Goal: Task Accomplishment & Management: Complete application form

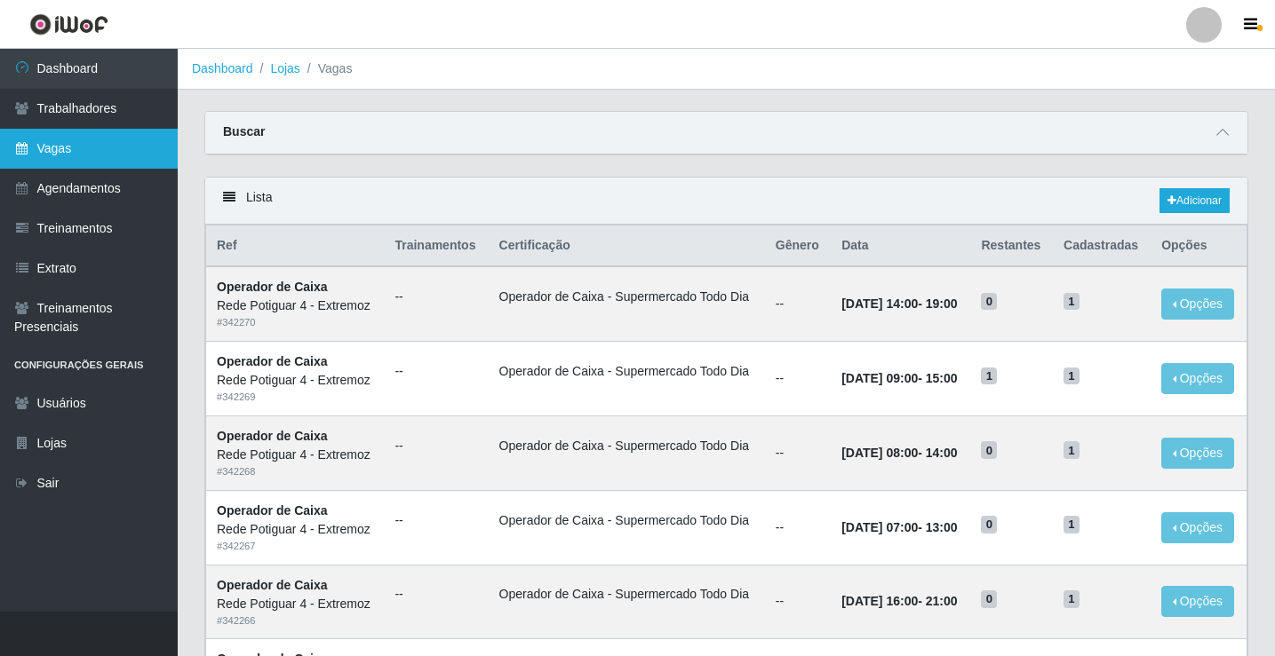
drag, startPoint x: 0, startPoint y: 0, endPoint x: 111, endPoint y: 156, distance: 191.7
click at [111, 156] on link "Vagas" at bounding box center [89, 149] width 178 height 40
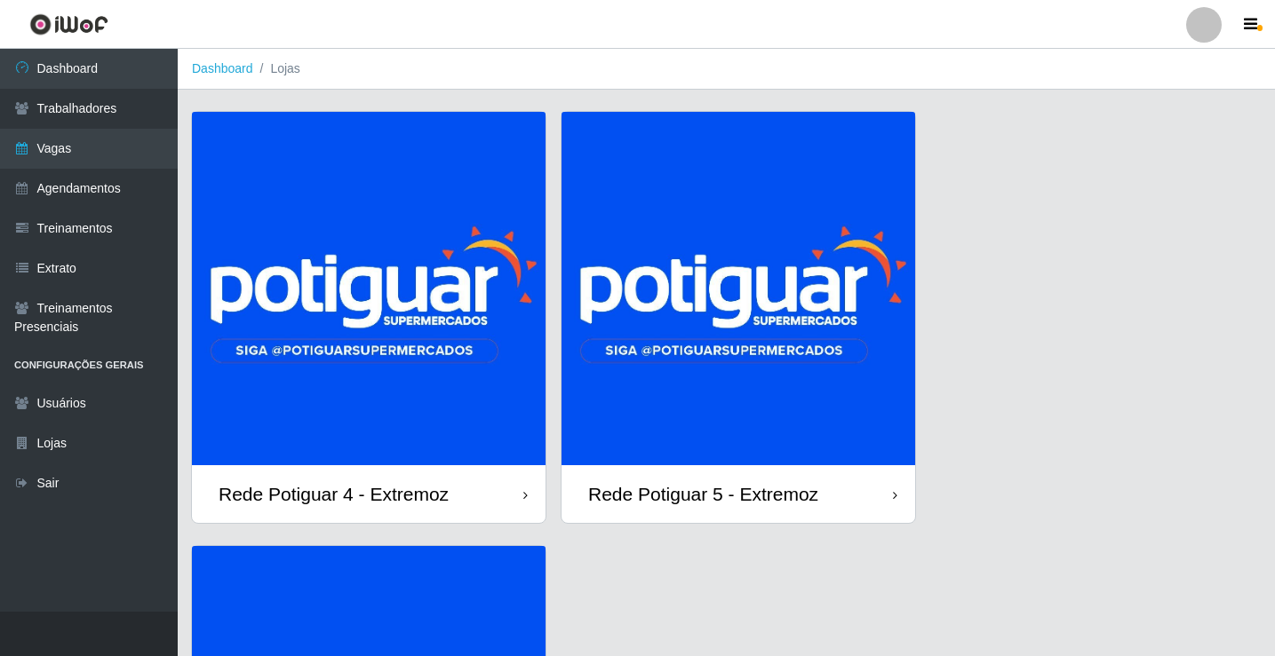
click at [741, 290] on img at bounding box center [738, 289] width 354 height 354
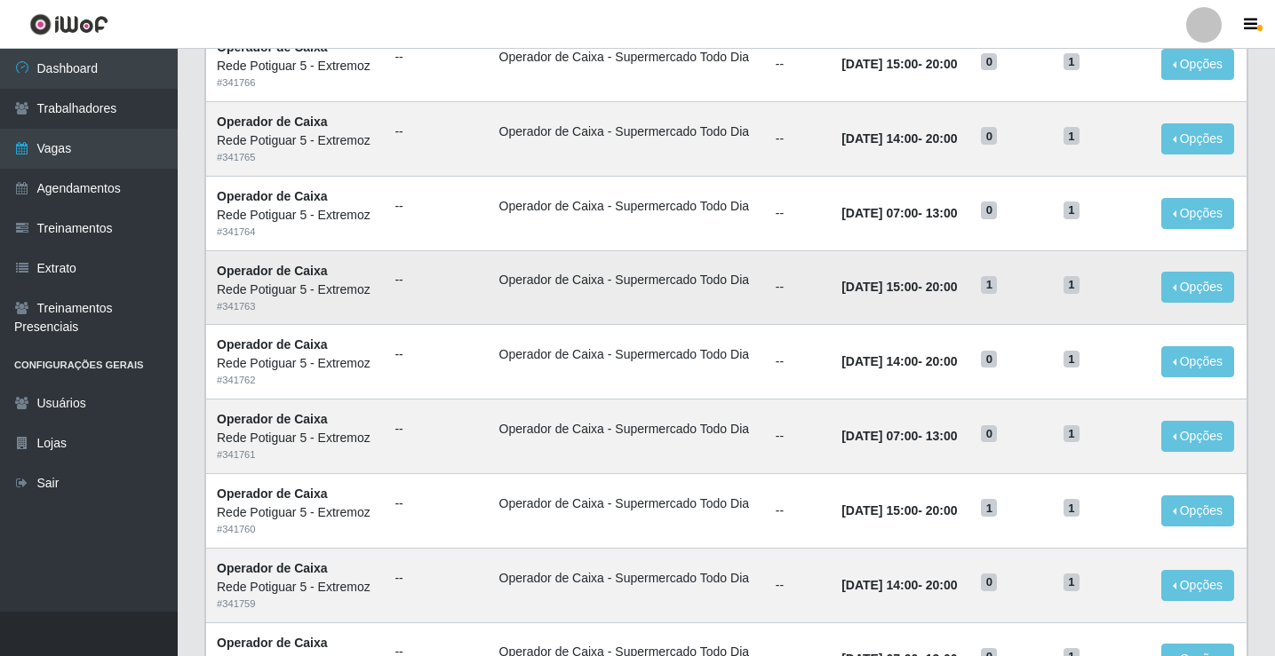
scroll to position [355, 0]
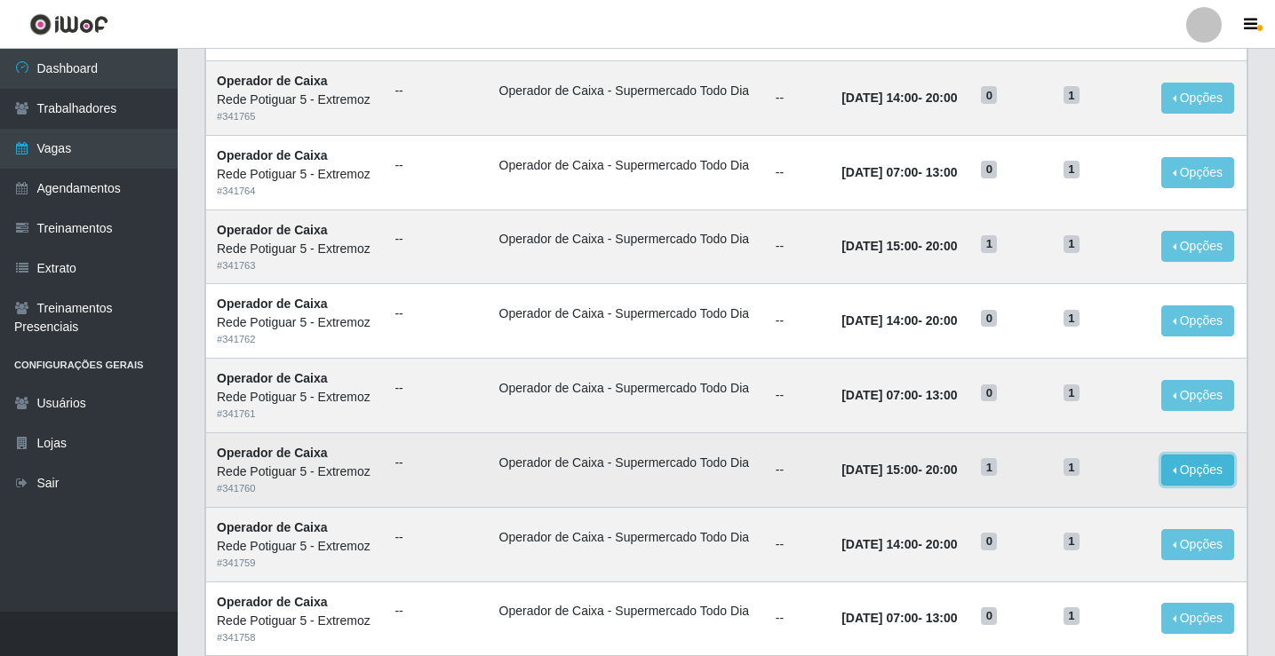
click at [1218, 473] on button "Opções" at bounding box center [1197, 470] width 73 height 31
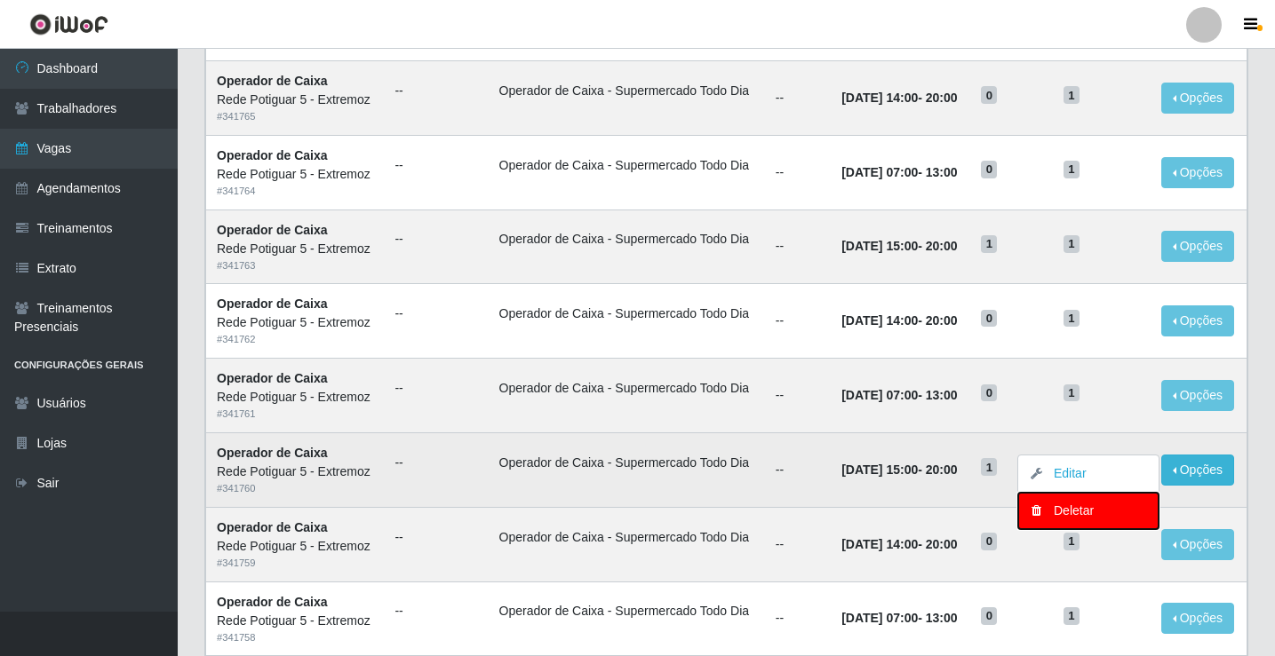
click at [1061, 512] on div "Deletar" at bounding box center [1088, 511] width 105 height 19
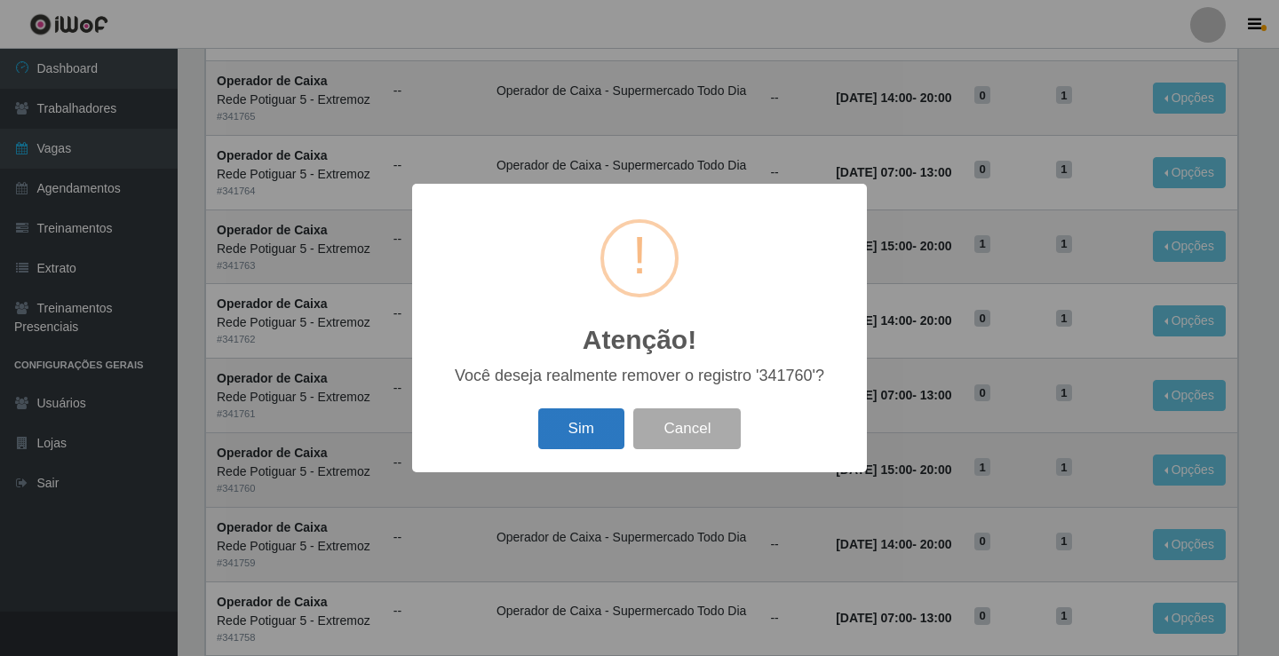
click at [589, 430] on button "Sim" at bounding box center [581, 430] width 86 height 42
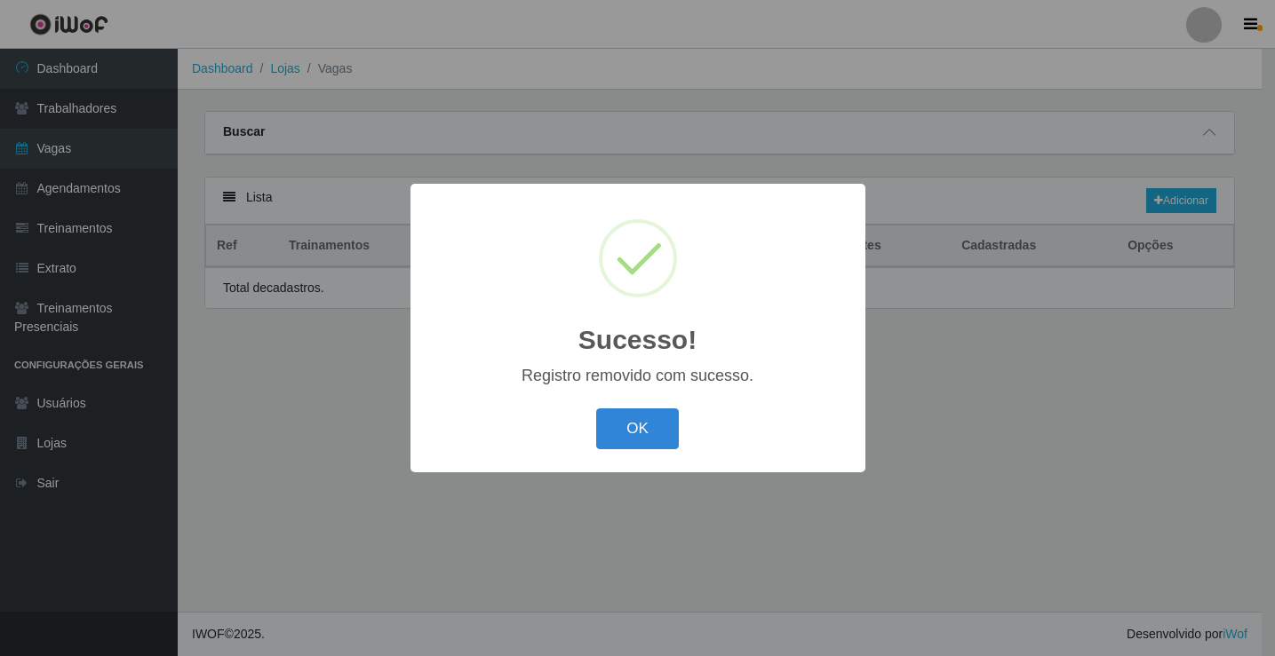
scroll to position [0, 0]
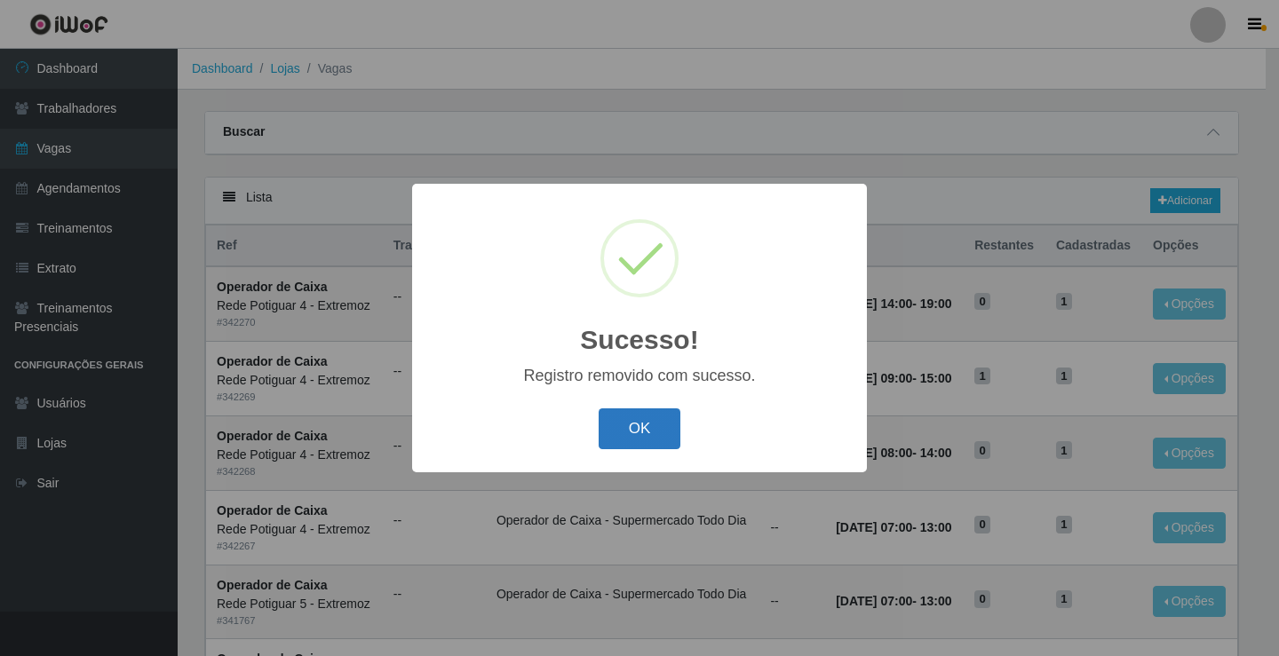
click at [637, 433] on button "OK" at bounding box center [640, 430] width 83 height 42
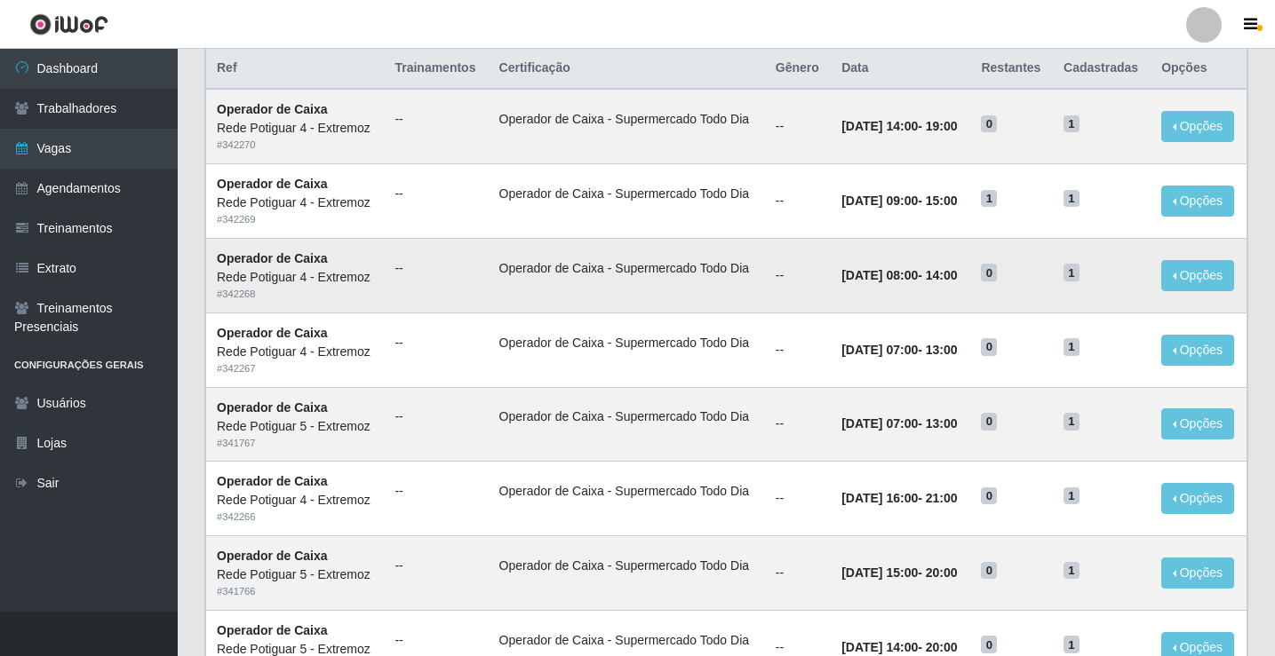
scroll to position [266, 0]
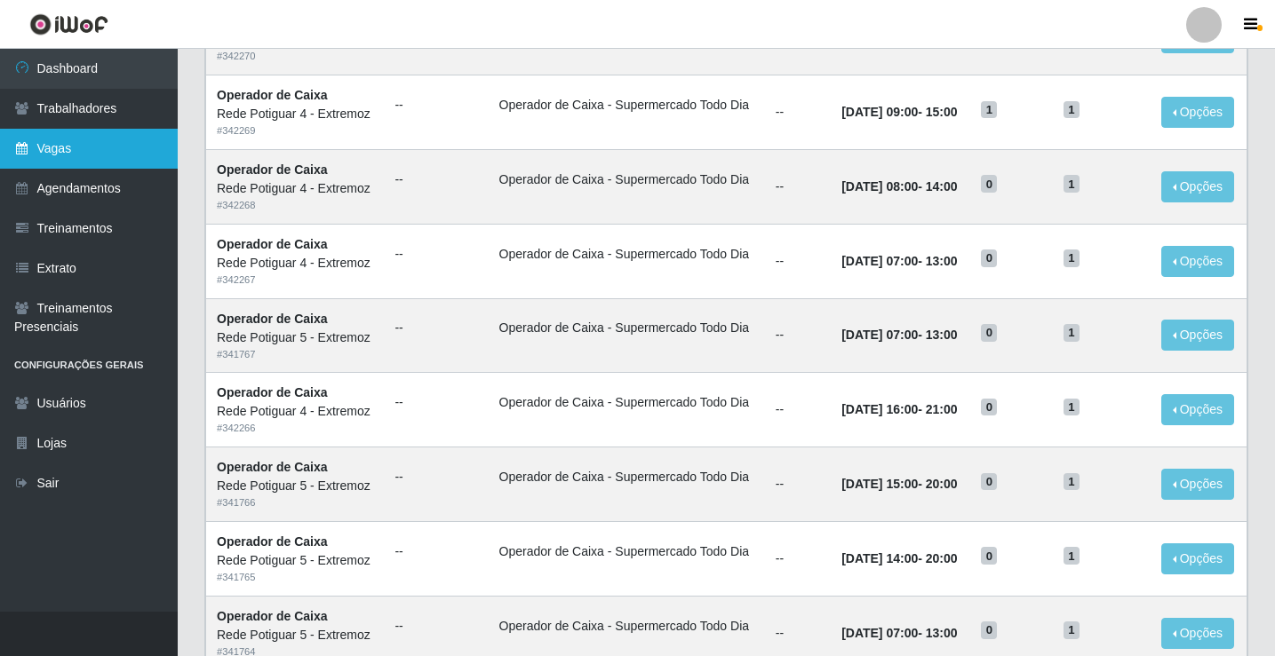
click at [160, 138] on link "Vagas" at bounding box center [89, 149] width 178 height 40
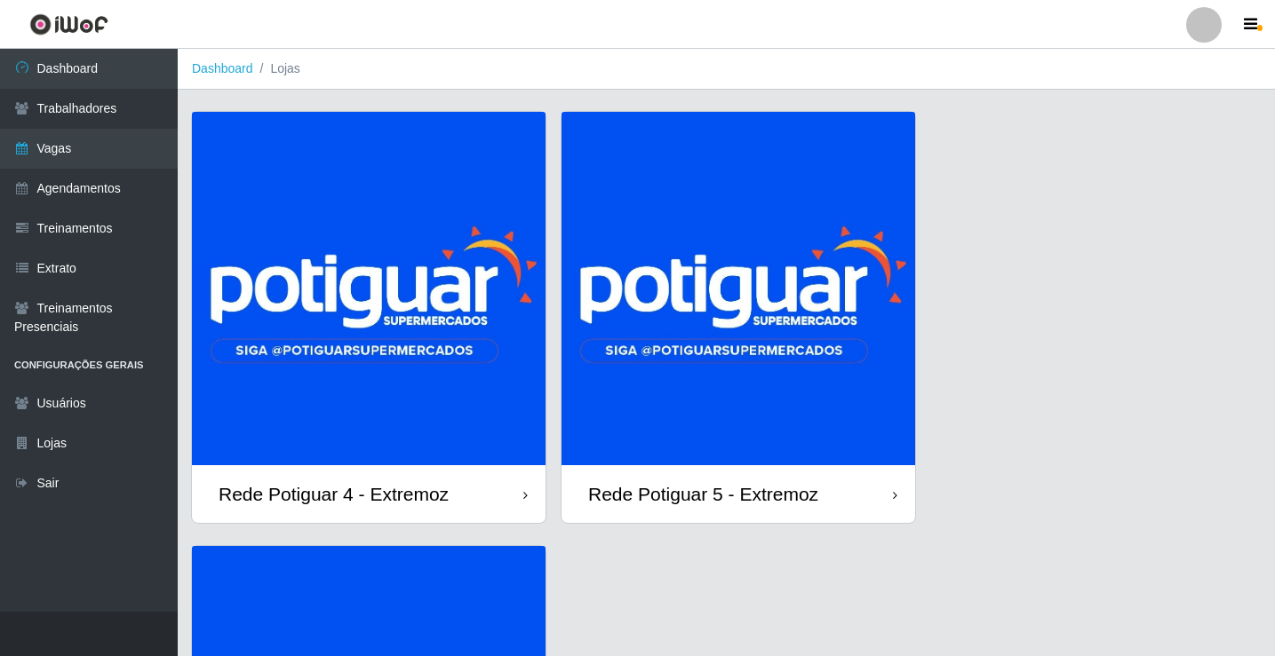
click at [720, 346] on img at bounding box center [738, 289] width 354 height 354
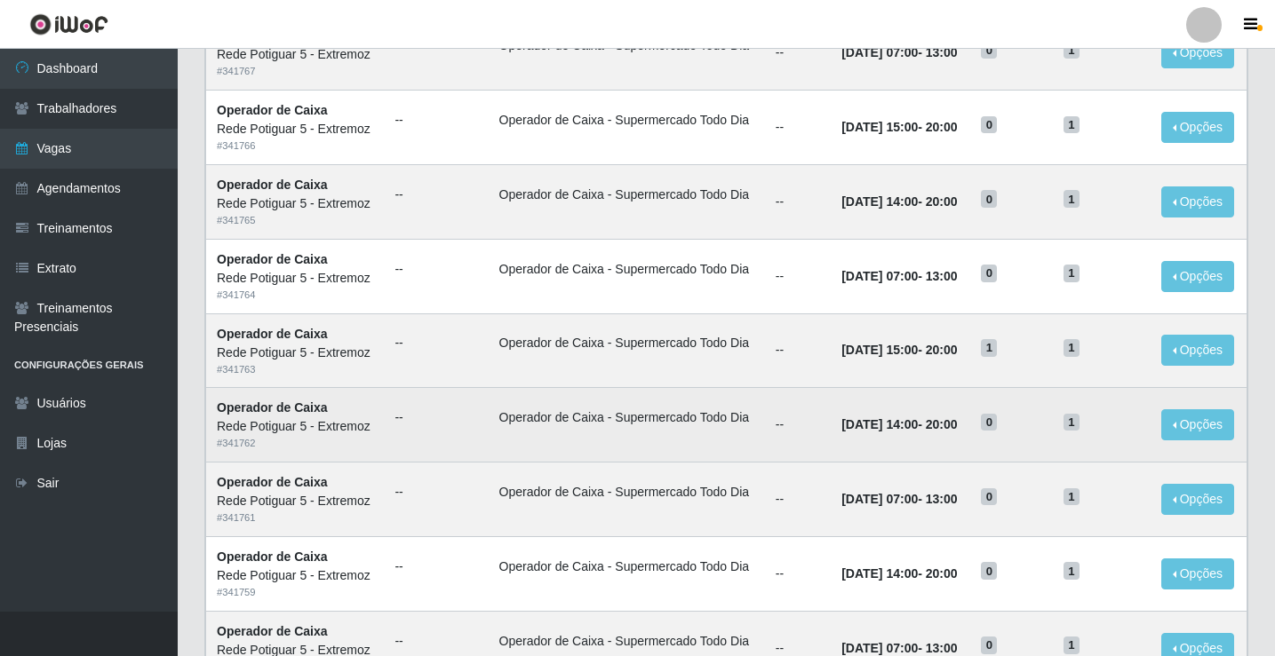
scroll to position [266, 0]
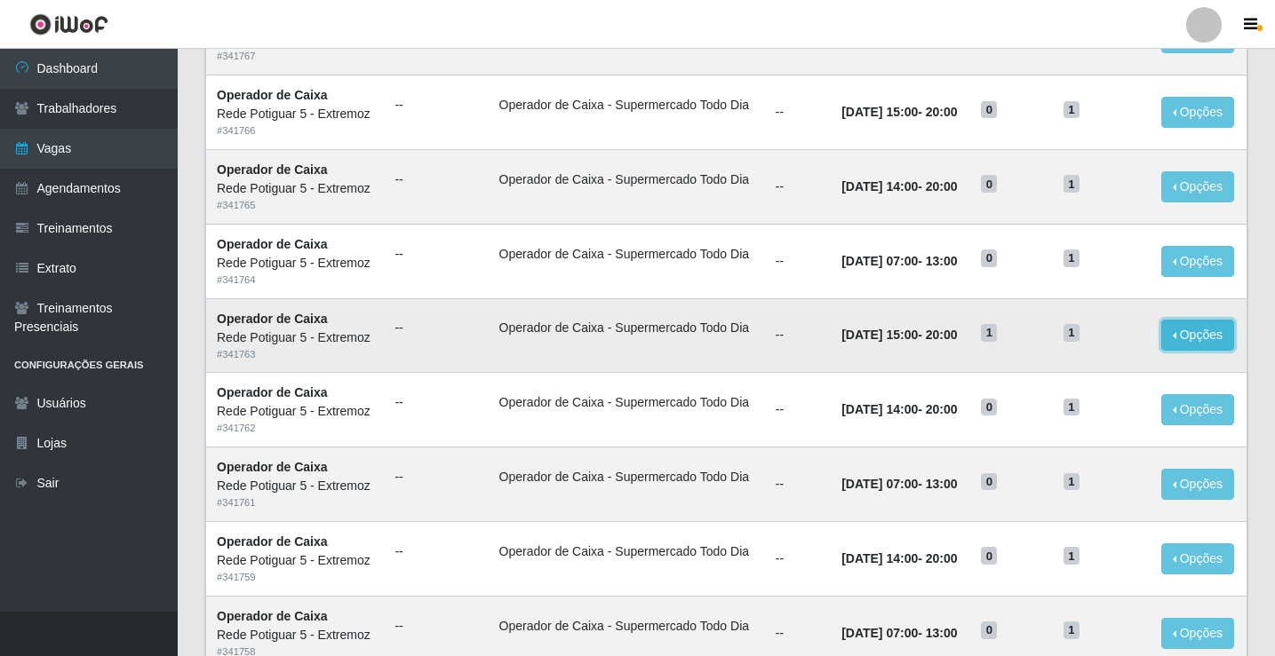
click at [1217, 347] on button "Opções" at bounding box center [1197, 335] width 73 height 31
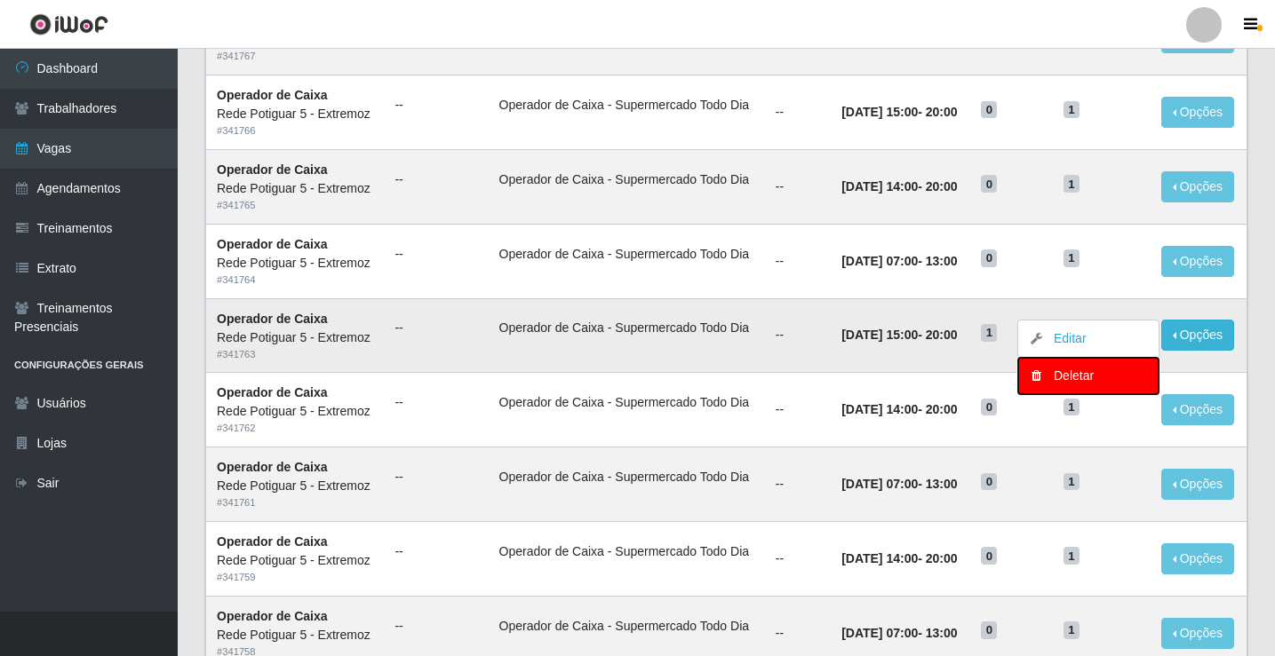
click at [1092, 377] on div "Deletar" at bounding box center [1088, 376] width 105 height 19
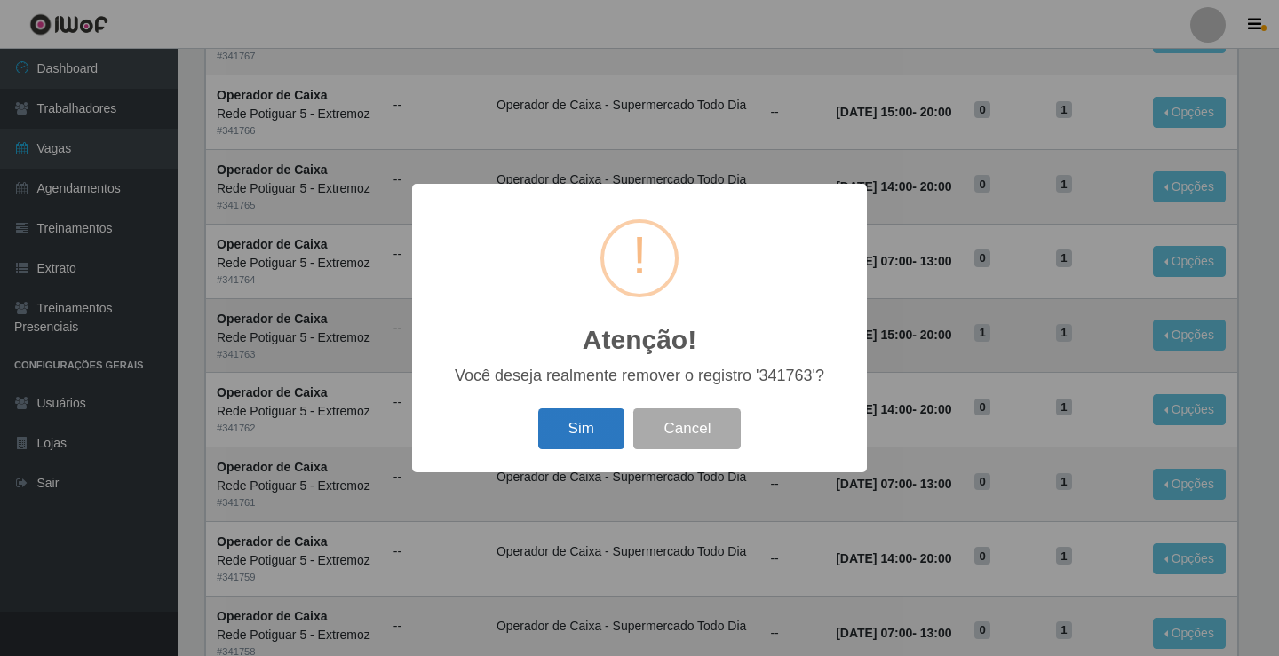
click at [588, 433] on button "Sim" at bounding box center [581, 430] width 86 height 42
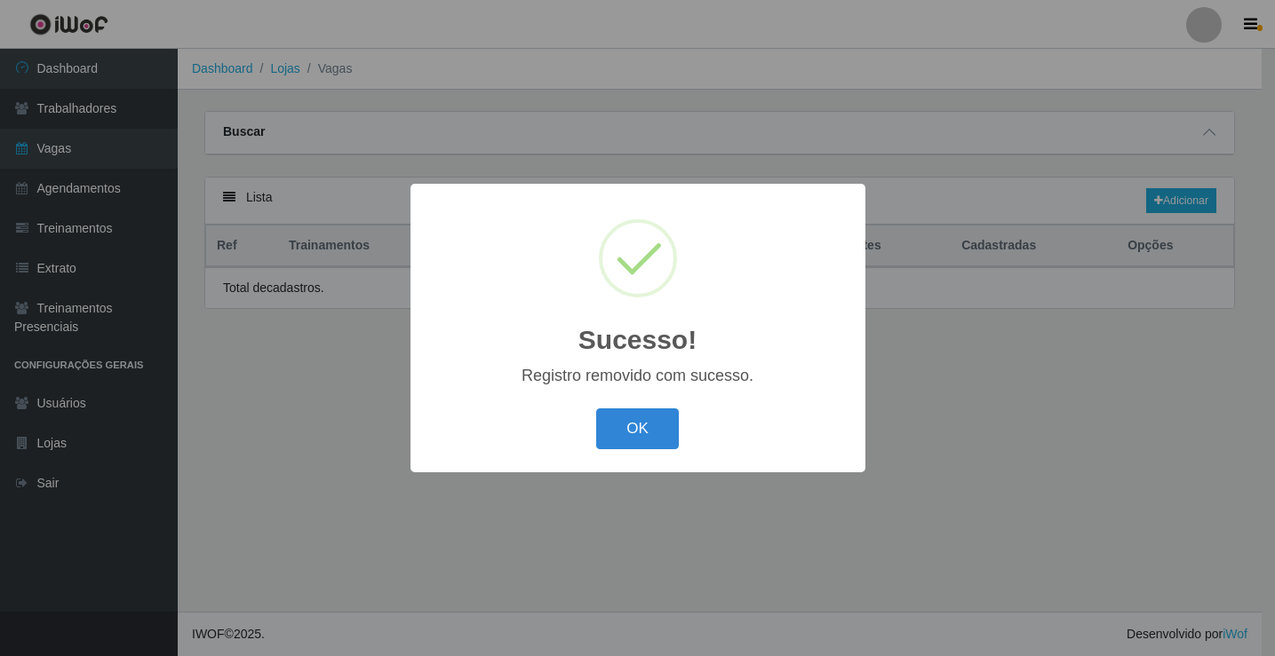
scroll to position [0, 0]
click at [632, 428] on button "OK" at bounding box center [640, 430] width 83 height 42
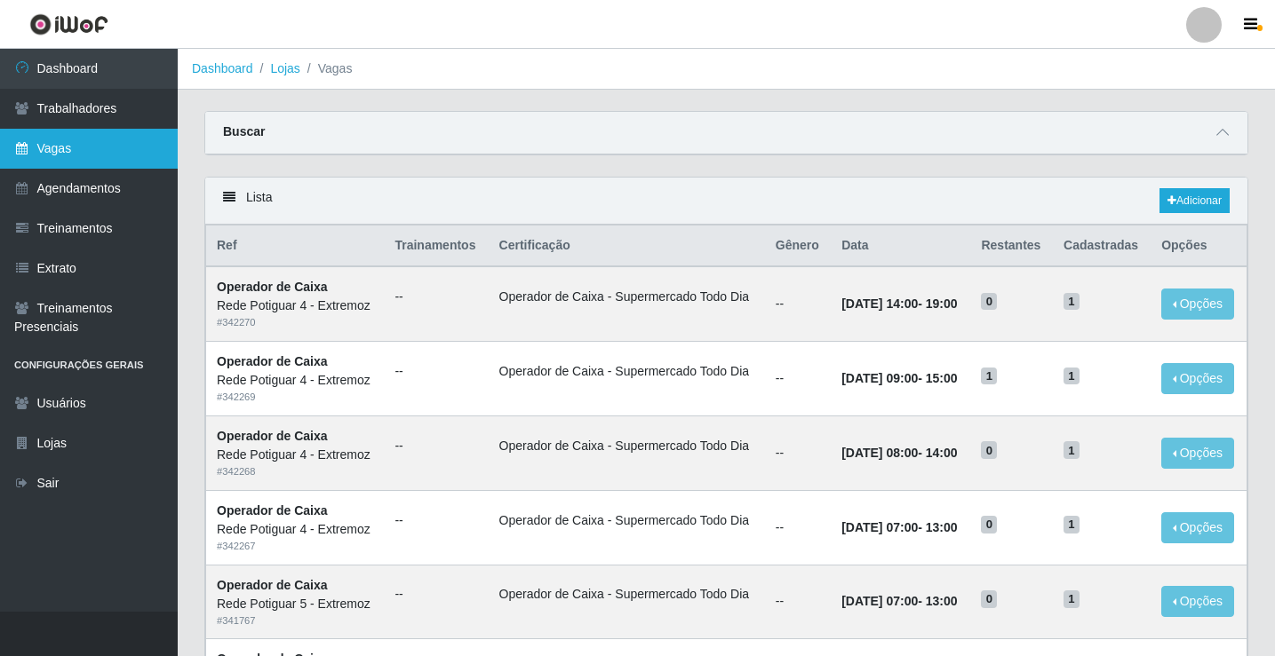
click at [112, 153] on link "Vagas" at bounding box center [89, 149] width 178 height 40
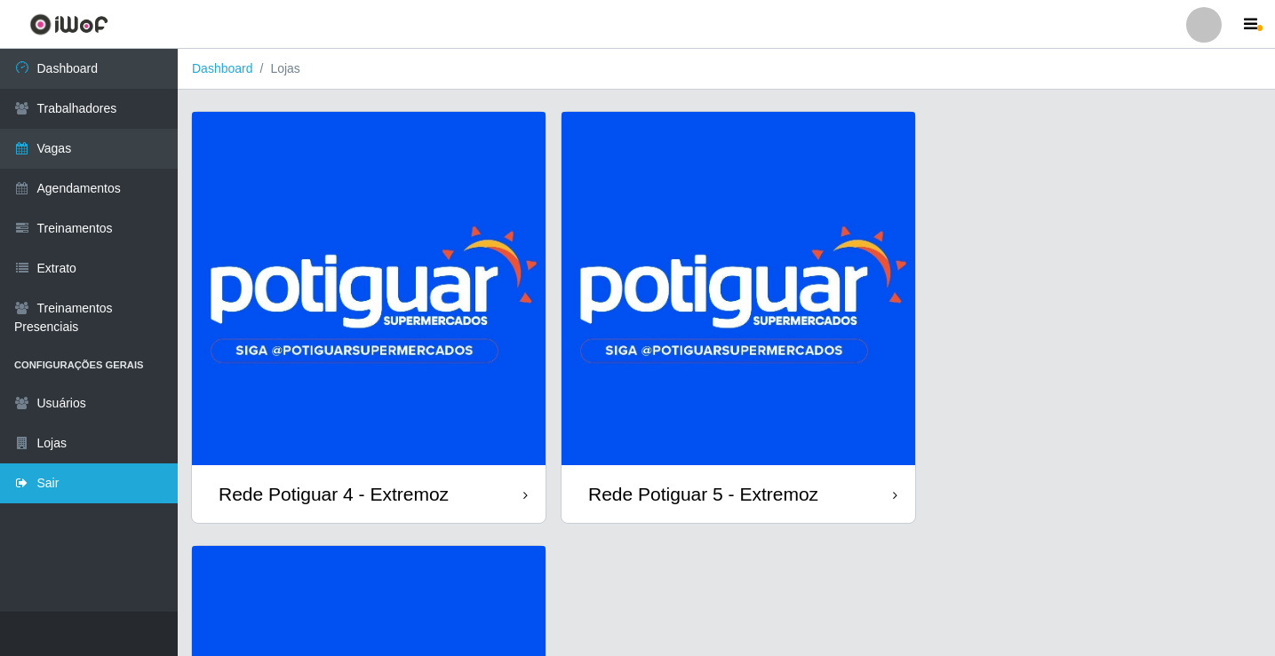
click at [86, 501] on link "Sair" at bounding box center [89, 484] width 178 height 40
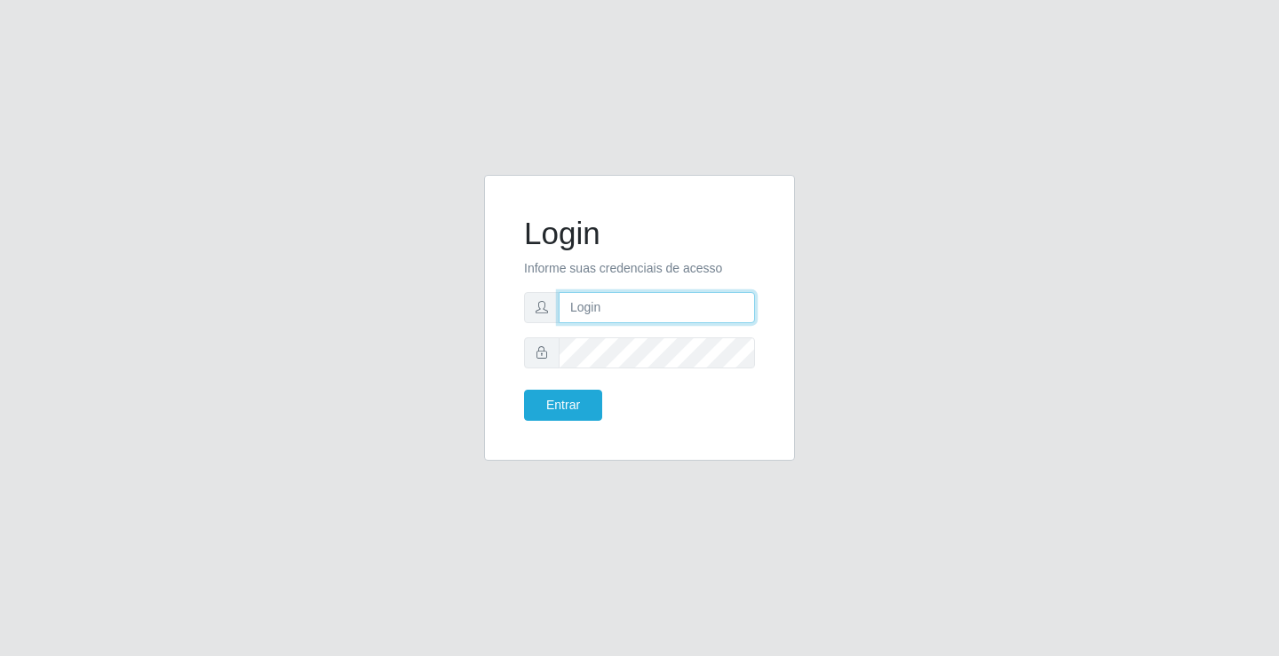
type input "[EMAIL_ADDRESS][DOMAIN_NAME]"
click at [598, 314] on input "[EMAIL_ADDRESS][DOMAIN_NAME]" at bounding box center [657, 307] width 196 height 31
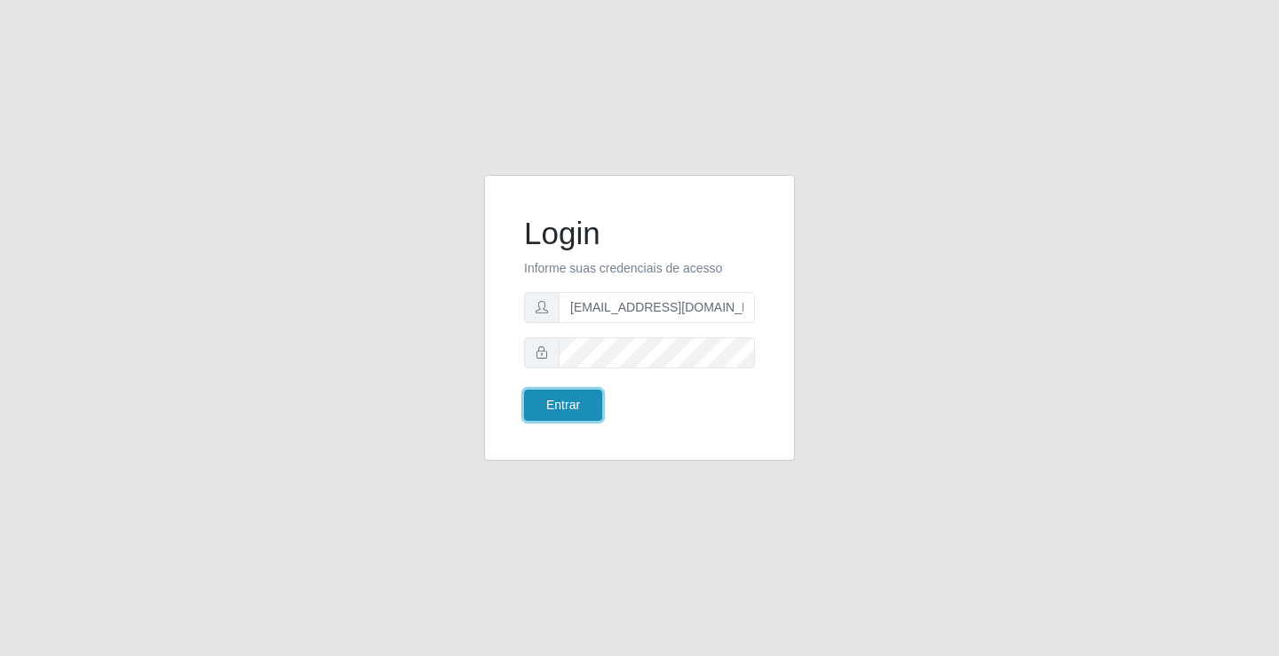
click at [565, 417] on button "Entrar" at bounding box center [563, 405] width 78 height 31
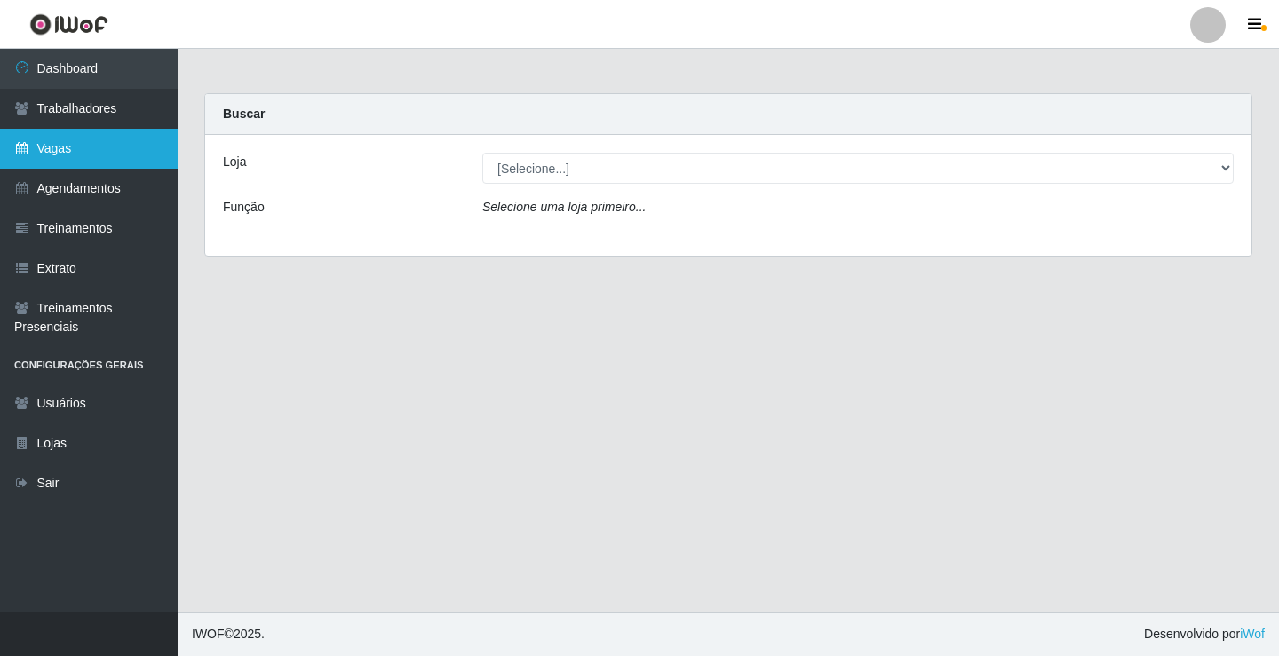
click at [115, 147] on link "Vagas" at bounding box center [89, 149] width 178 height 40
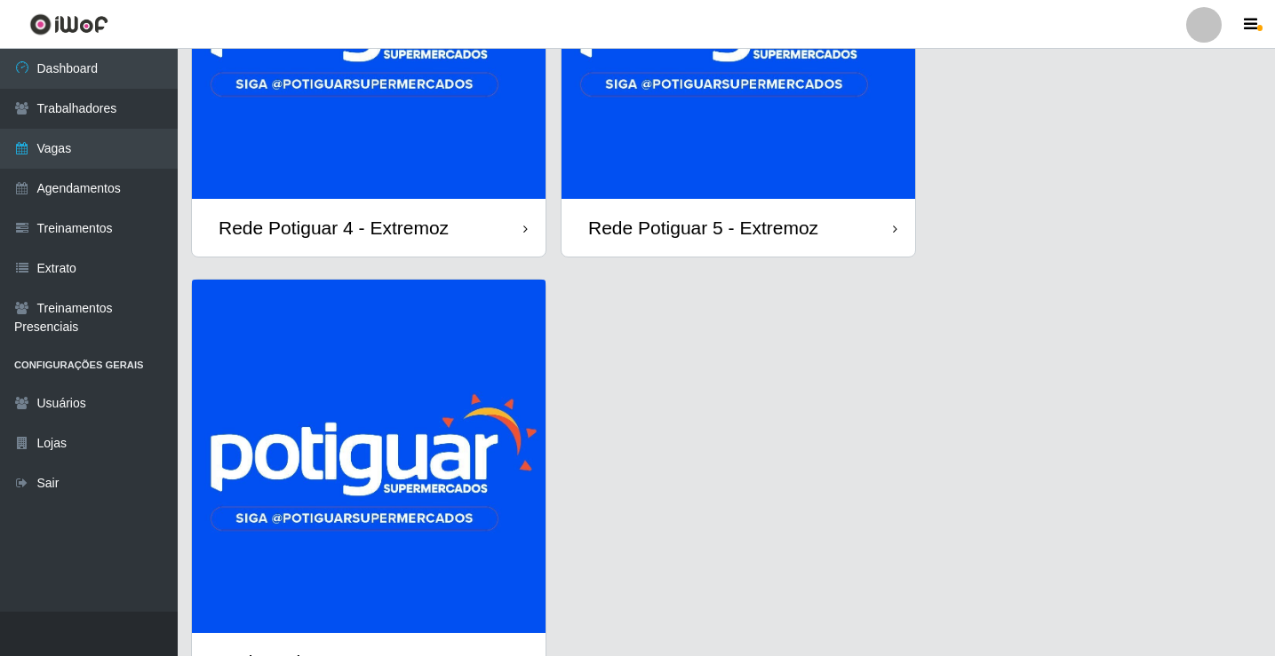
scroll to position [178, 0]
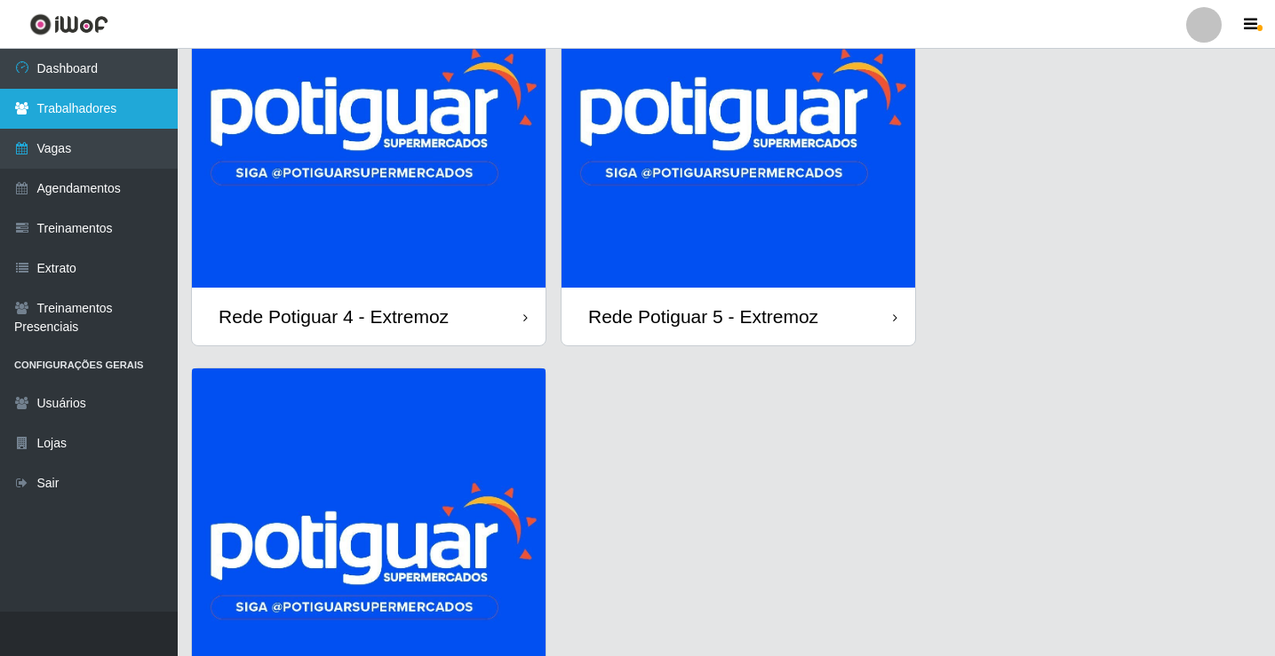
click at [131, 116] on link "Trabalhadores" at bounding box center [89, 109] width 178 height 40
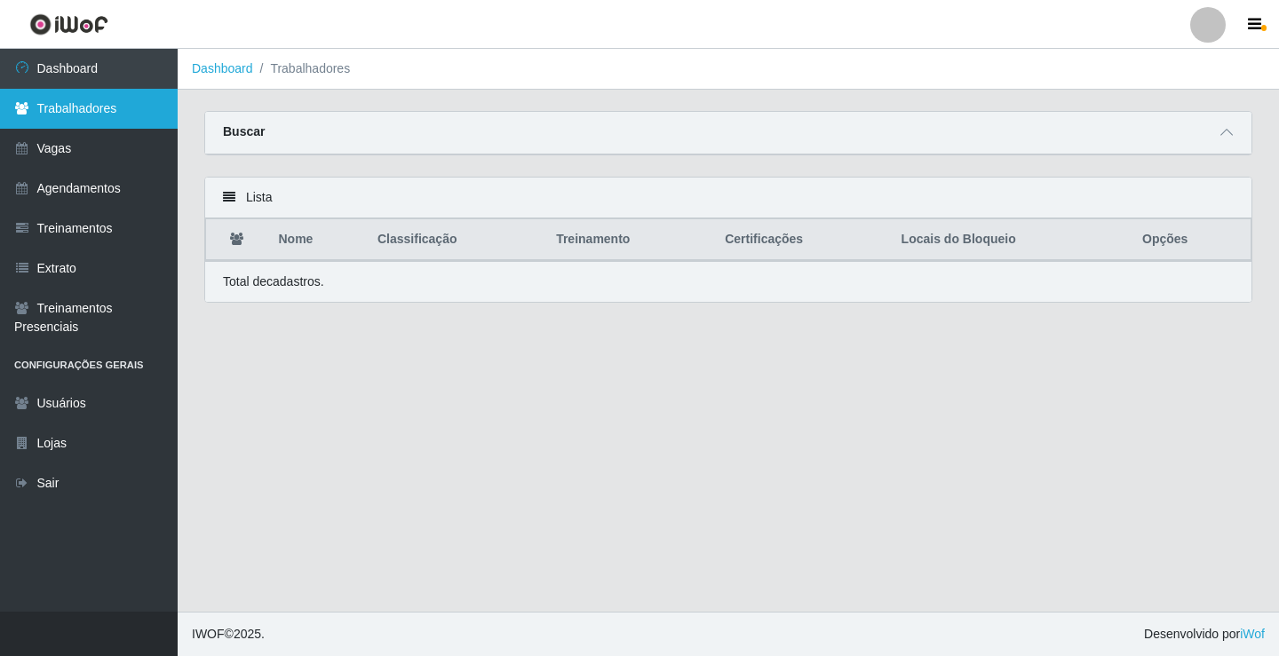
click at [91, 102] on link "Trabalhadores" at bounding box center [89, 109] width 178 height 40
click at [1222, 137] on icon at bounding box center [1226, 132] width 12 height 12
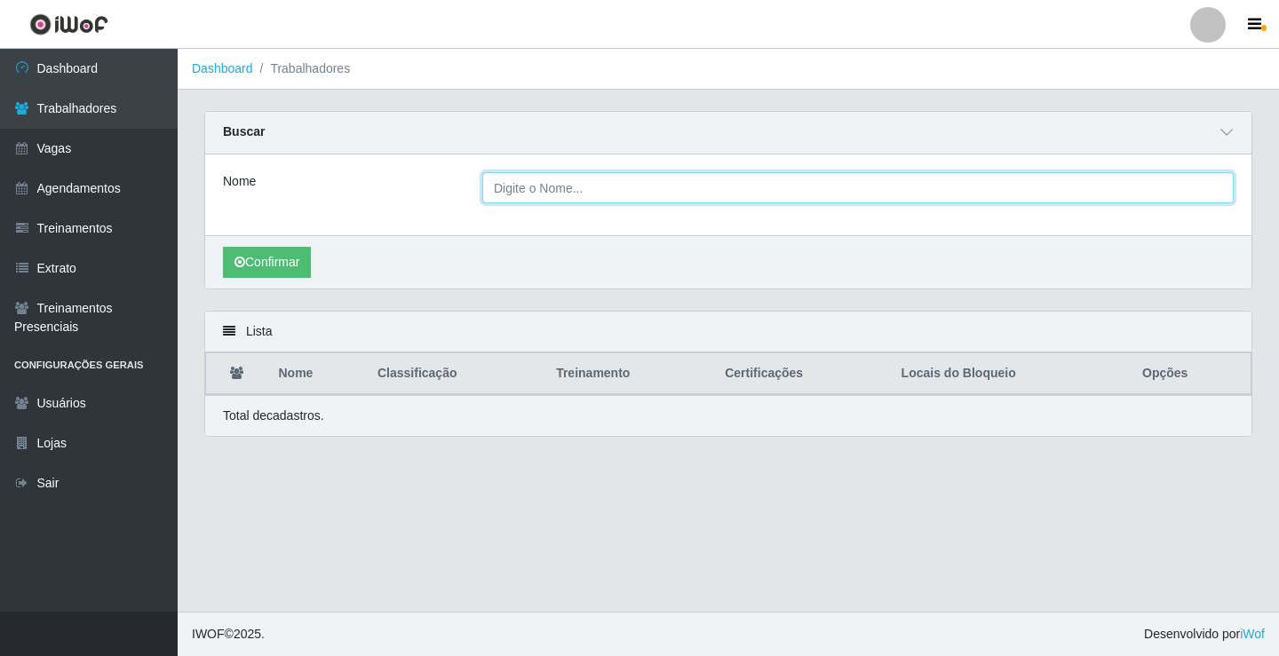
click at [568, 200] on input "Nome" at bounding box center [857, 187] width 751 height 31
type input "matheus"
click at [223, 247] on button "Confirmar" at bounding box center [267, 262] width 88 height 31
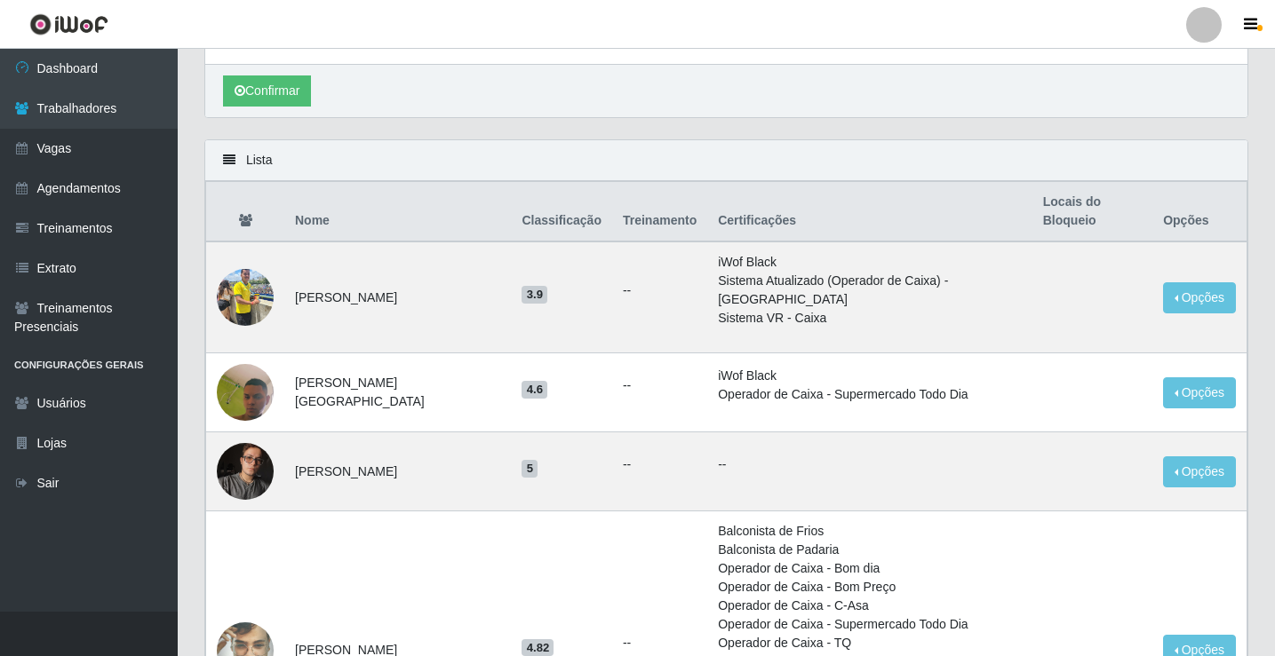
scroll to position [178, 0]
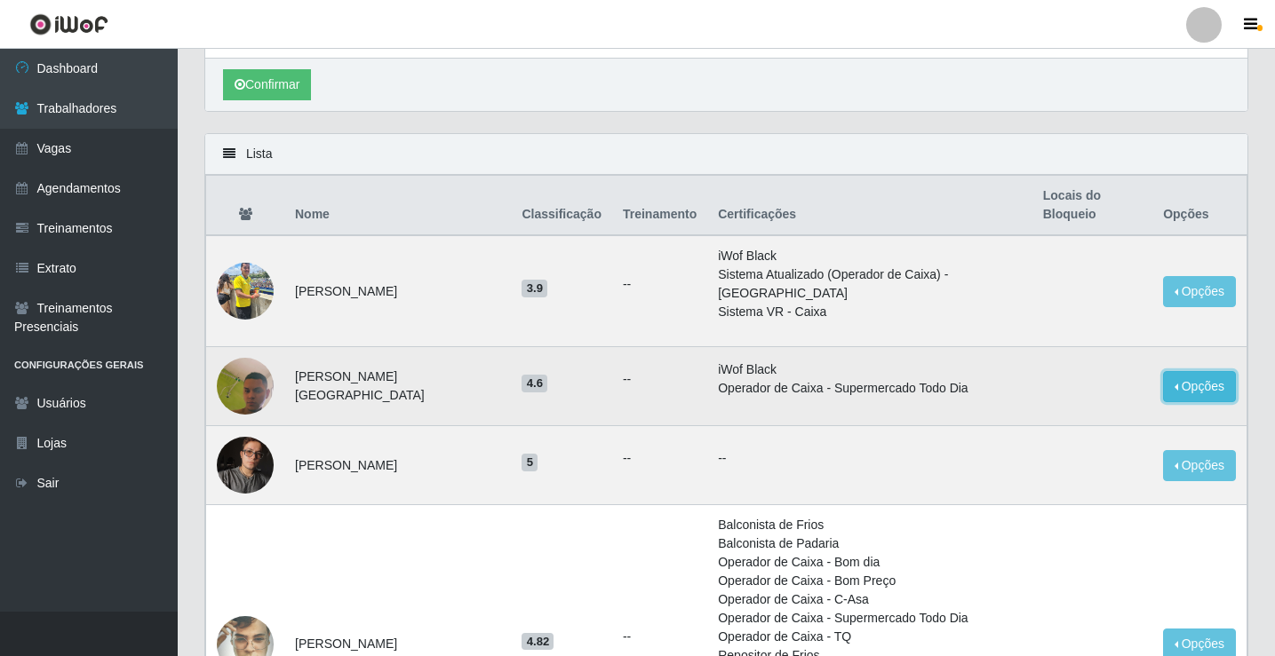
click at [1201, 371] on button "Opções" at bounding box center [1199, 386] width 73 height 31
click at [1106, 409] on button "Bloquear - Loja" at bounding box center [1088, 427] width 143 height 36
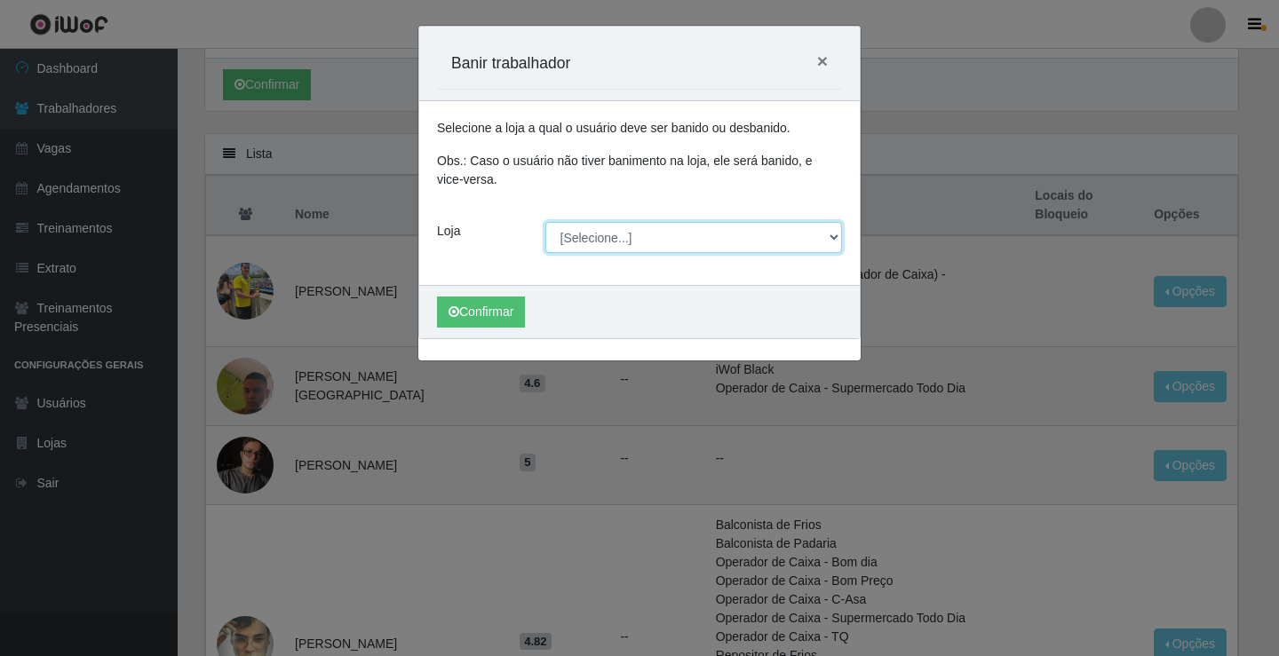
click at [584, 242] on select "[Selecione...] Rede Potiguar 4 - Extremoz Rede Potiguar 5 - Extremoz Rede Potig…" at bounding box center [694, 237] width 298 height 31
select select "78"
click at [545, 222] on select "[Selecione...] Rede Potiguar 4 - Extremoz Rede Potiguar 5 - Extremoz Rede Potig…" at bounding box center [694, 237] width 298 height 31
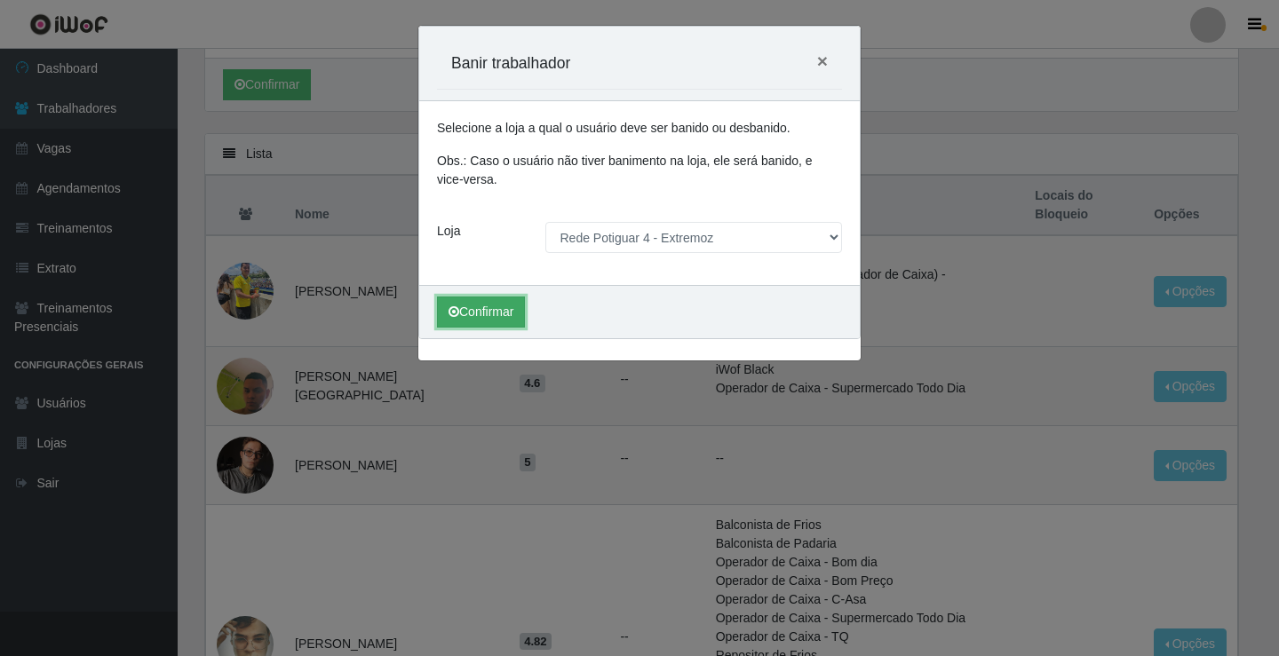
click at [486, 298] on button "Confirmar" at bounding box center [481, 312] width 88 height 31
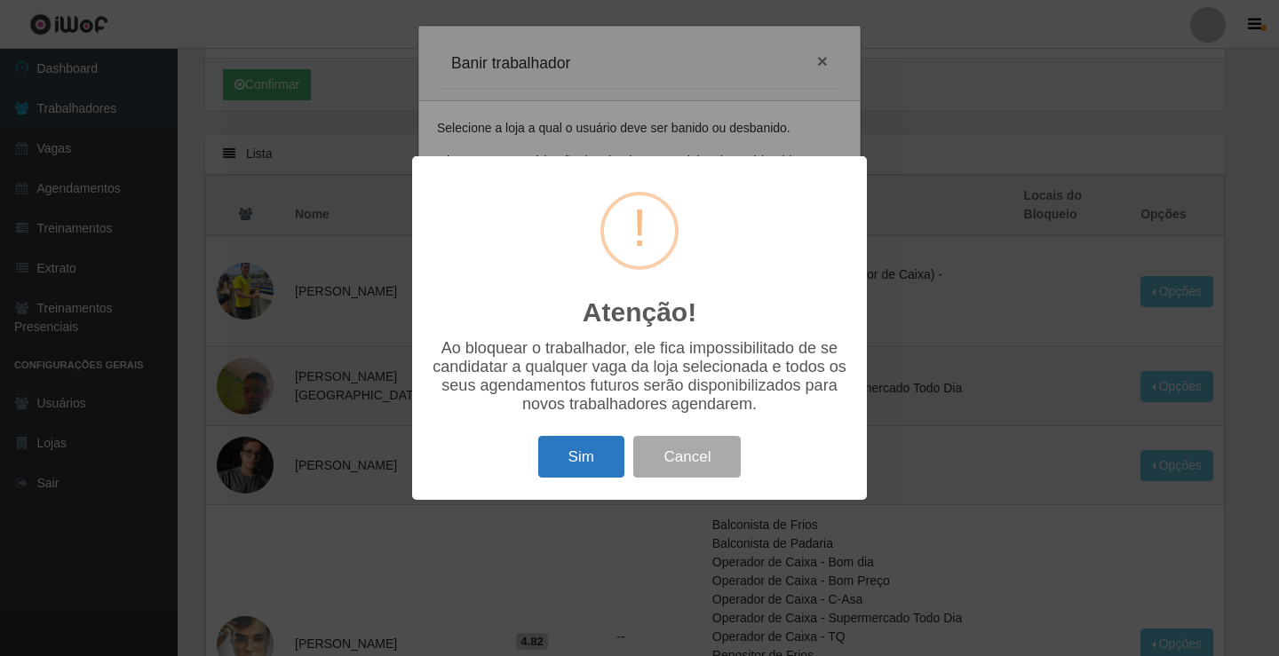
click at [605, 457] on button "Sim" at bounding box center [581, 457] width 86 height 42
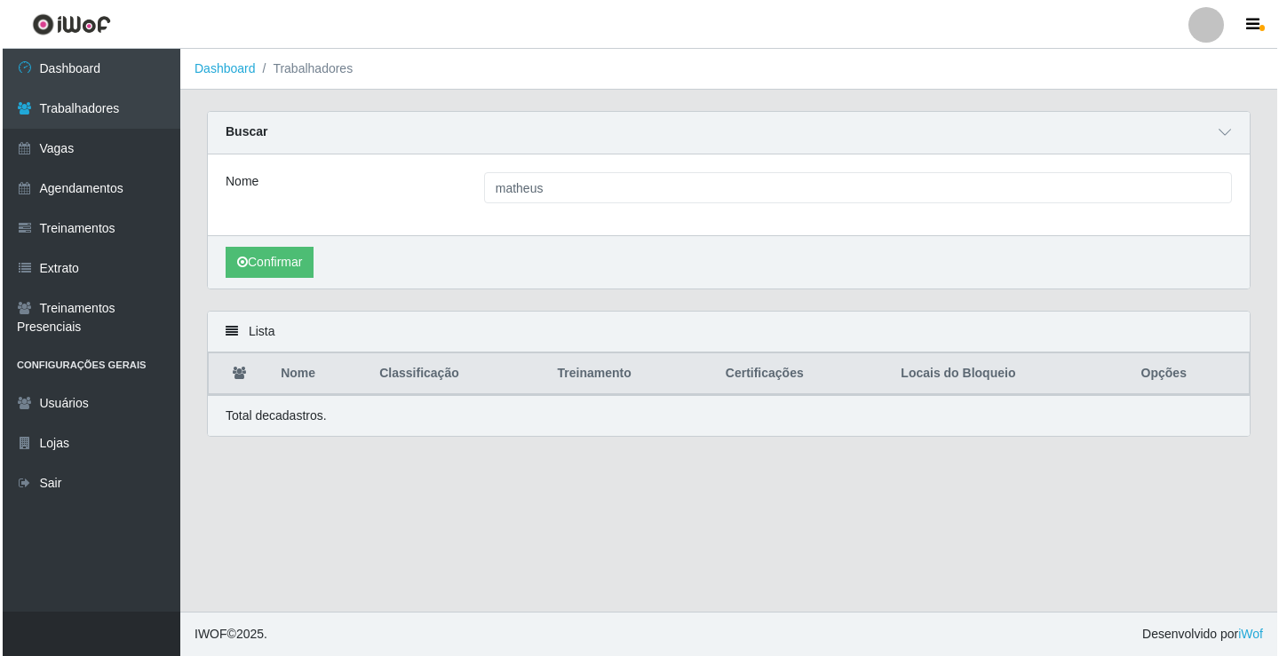
scroll to position [0, 0]
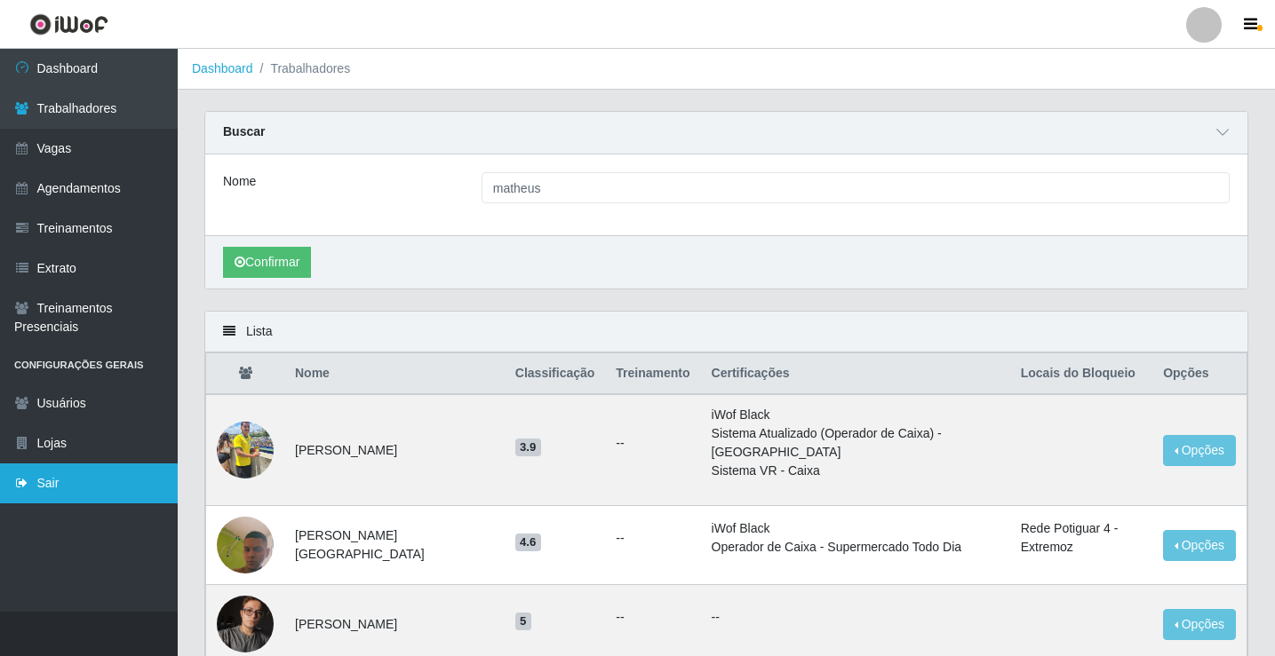
click at [106, 466] on link "Sair" at bounding box center [89, 484] width 178 height 40
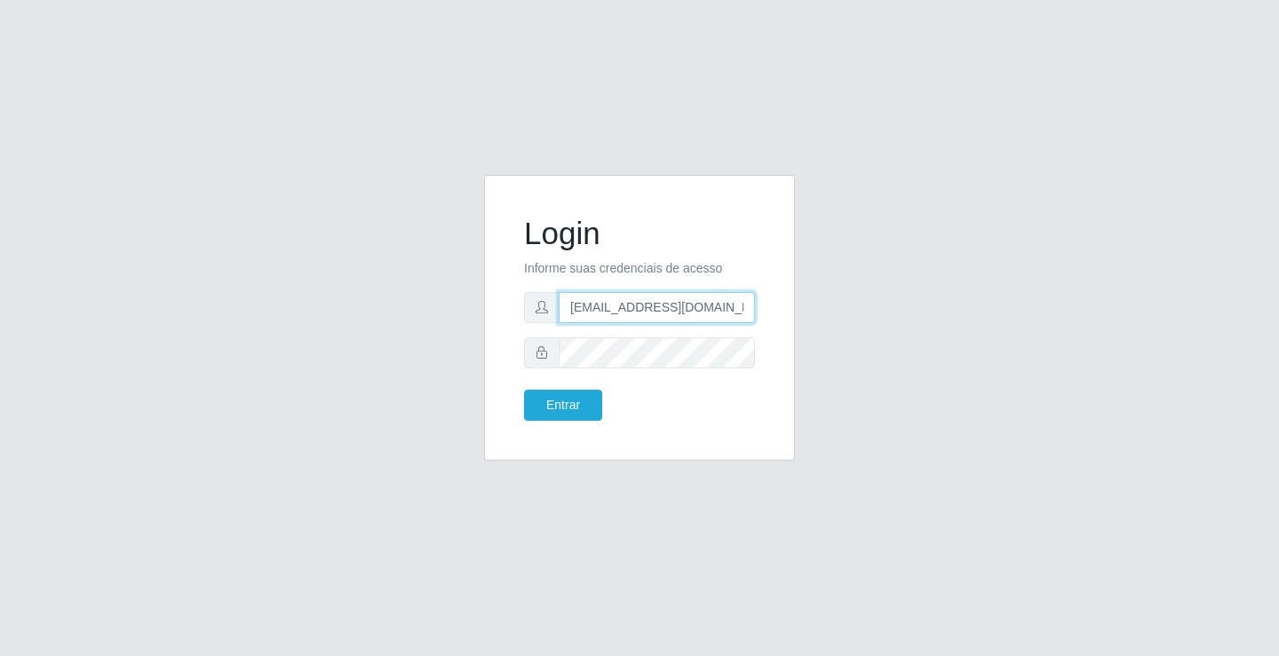
click at [679, 311] on input "[EMAIL_ADDRESS][DOMAIN_NAME]" at bounding box center [657, 307] width 196 height 31
type input "[EMAIL_ADDRESS][DOMAIN_NAME]"
click at [590, 401] on button "Entrar" at bounding box center [563, 405] width 78 height 31
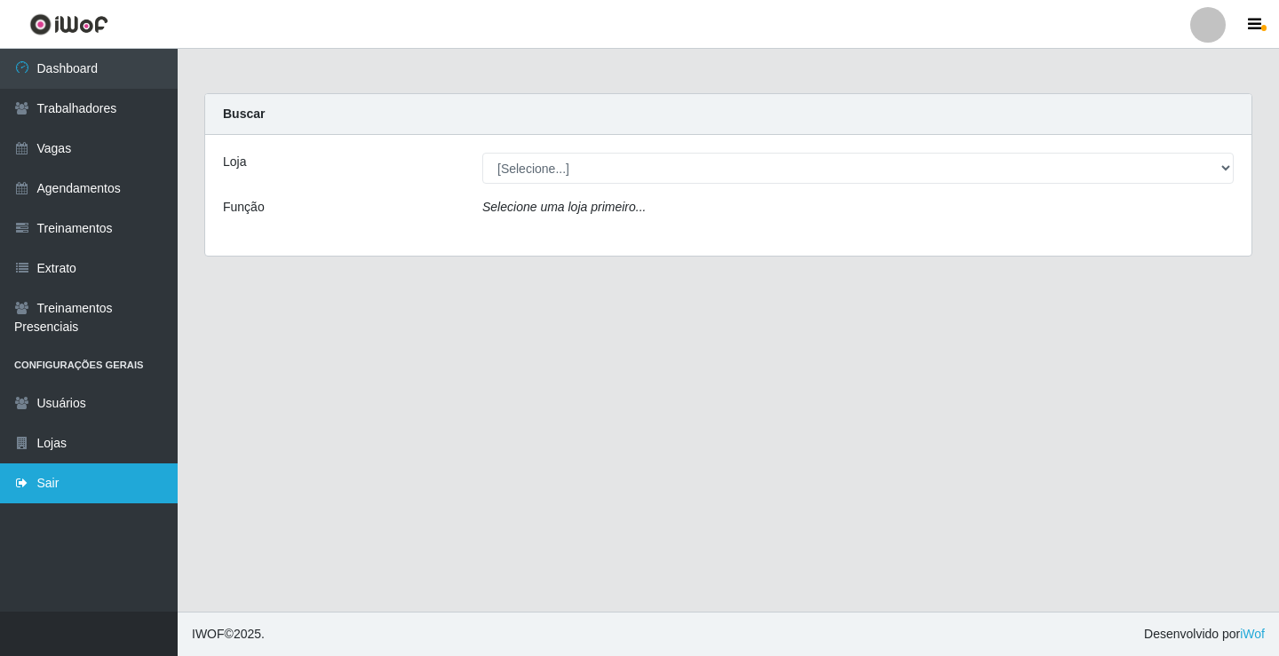
click at [111, 475] on link "Sair" at bounding box center [89, 484] width 178 height 40
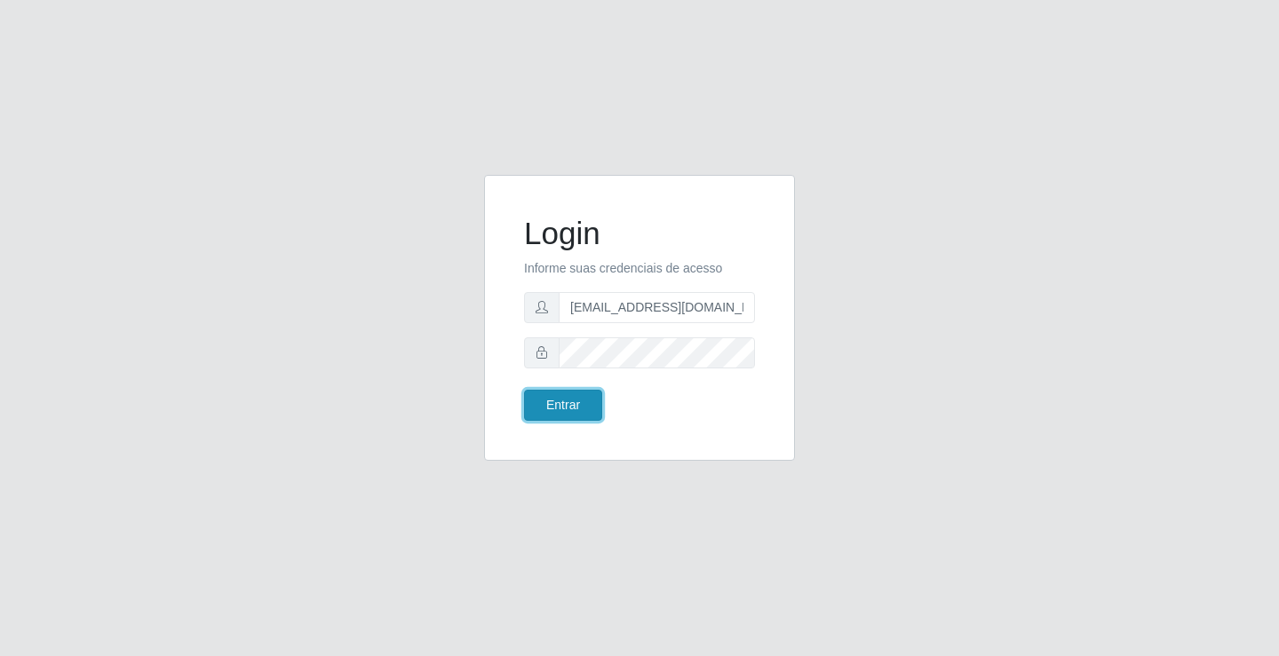
click at [567, 407] on button "Entrar" at bounding box center [563, 405] width 78 height 31
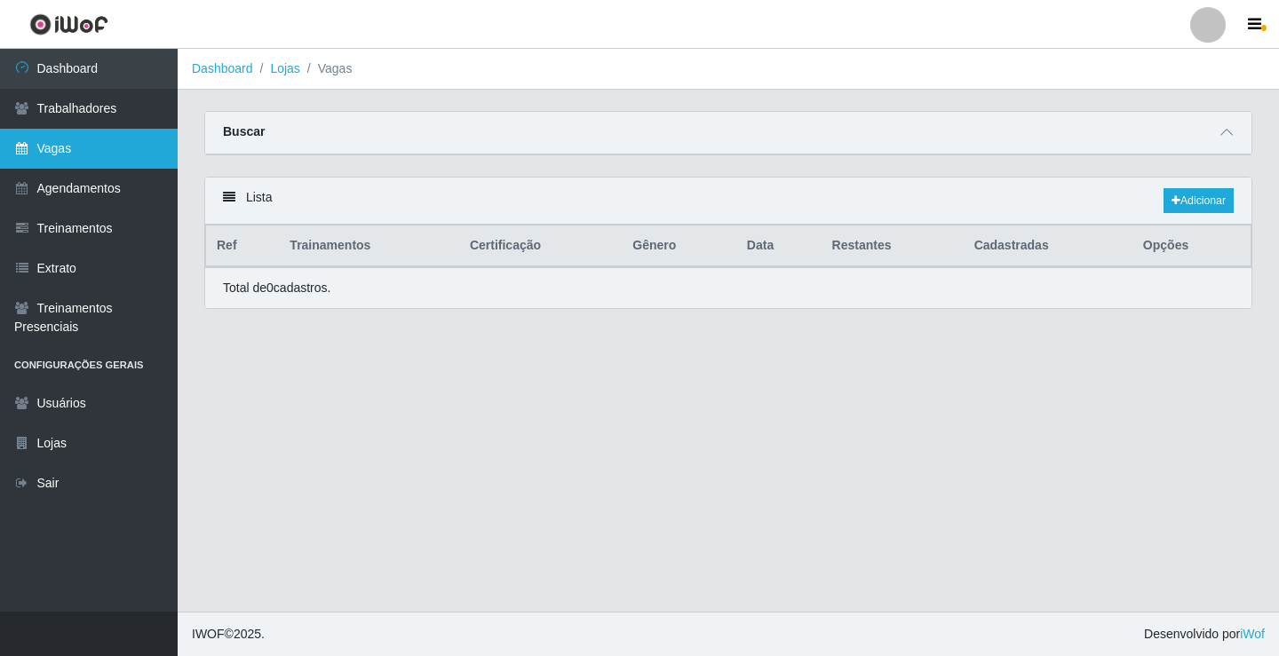
click at [123, 142] on link "Vagas" at bounding box center [89, 149] width 178 height 40
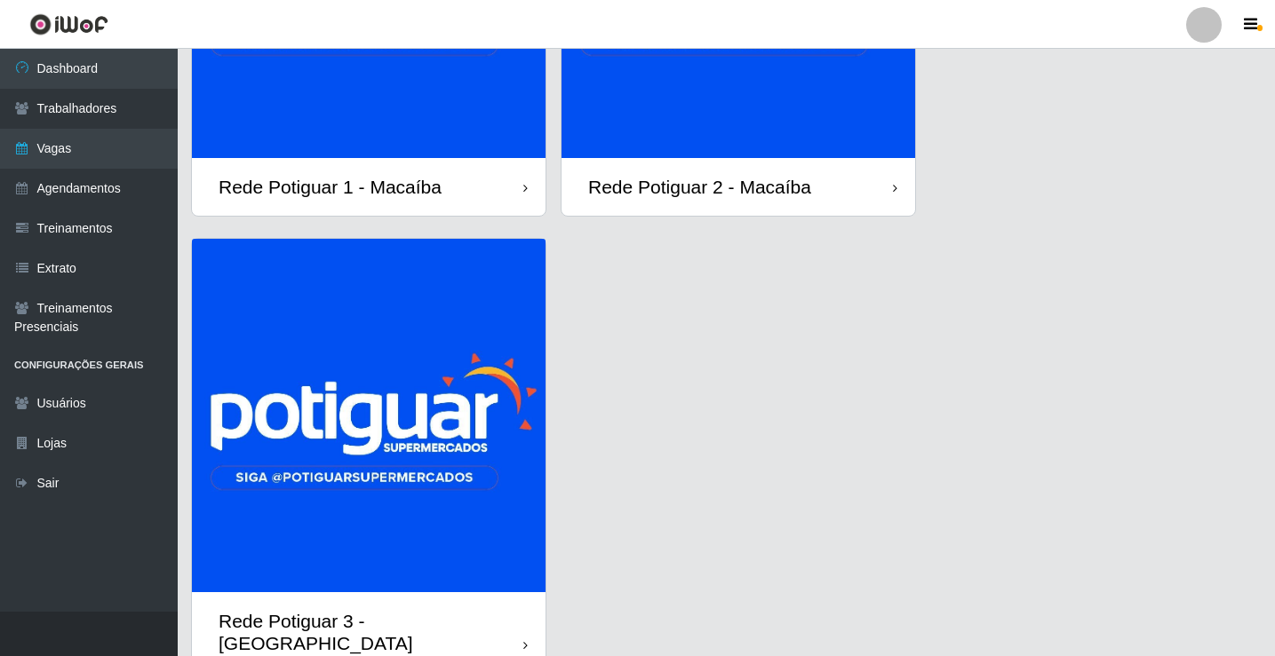
scroll to position [368, 0]
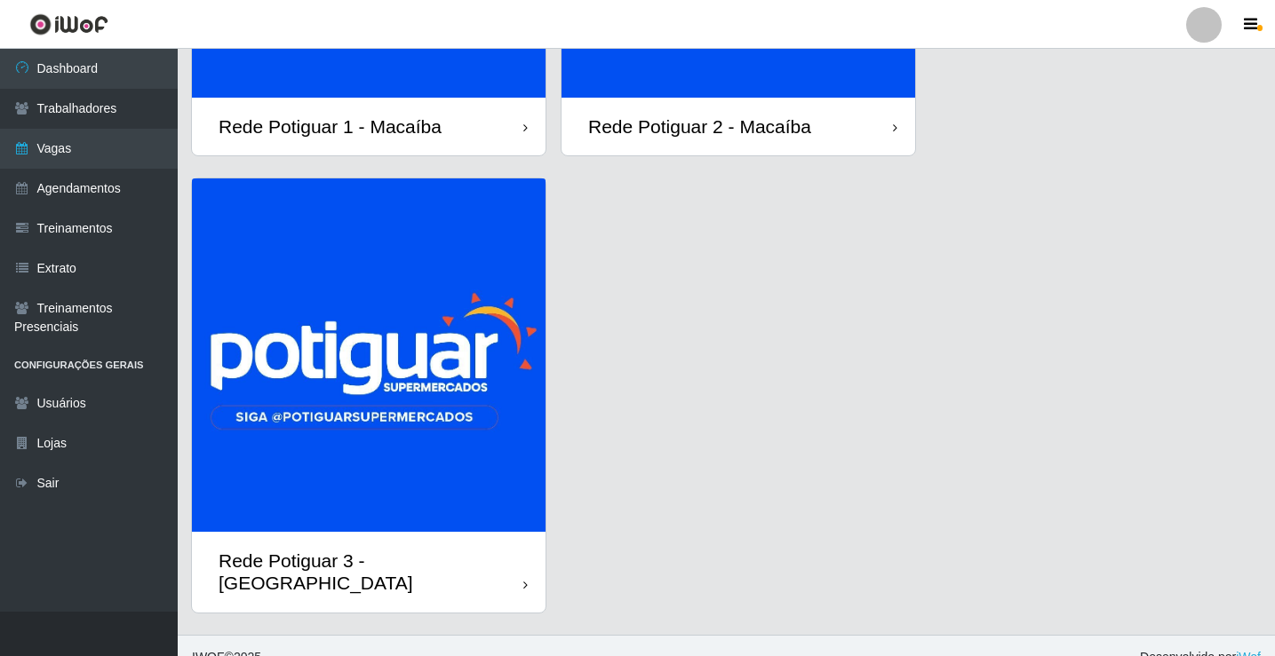
click at [426, 366] on img at bounding box center [369, 356] width 354 height 354
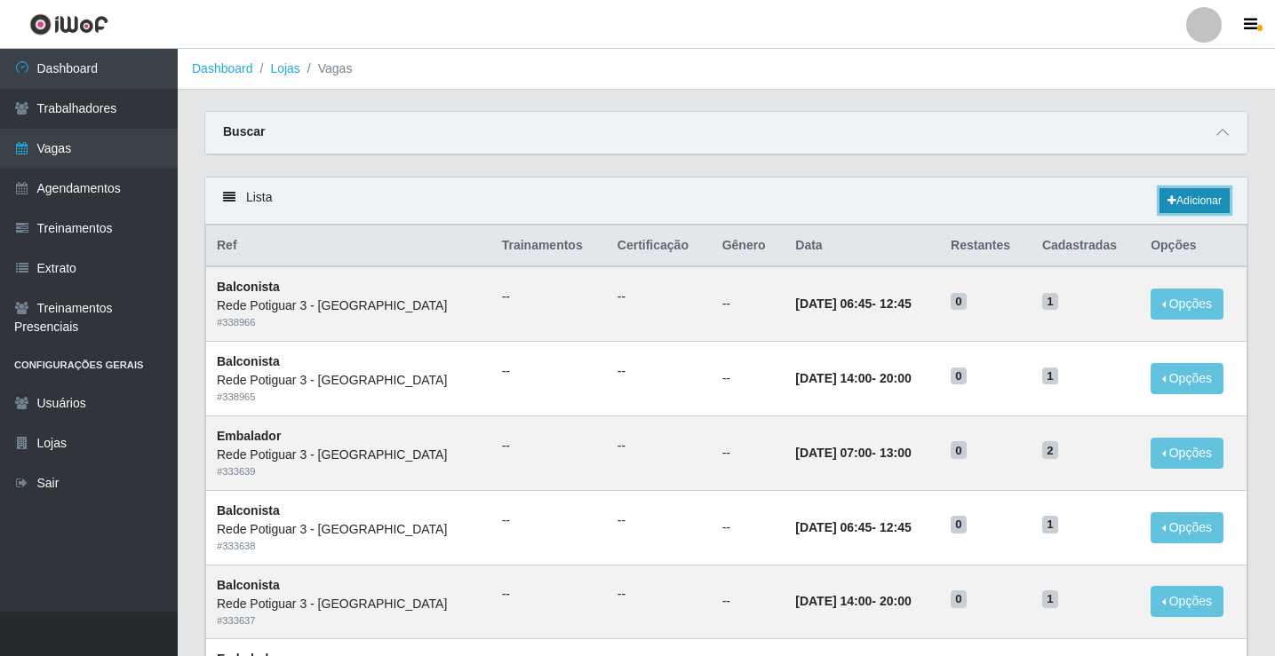
click at [1191, 206] on link "Adicionar" at bounding box center [1194, 200] width 70 height 25
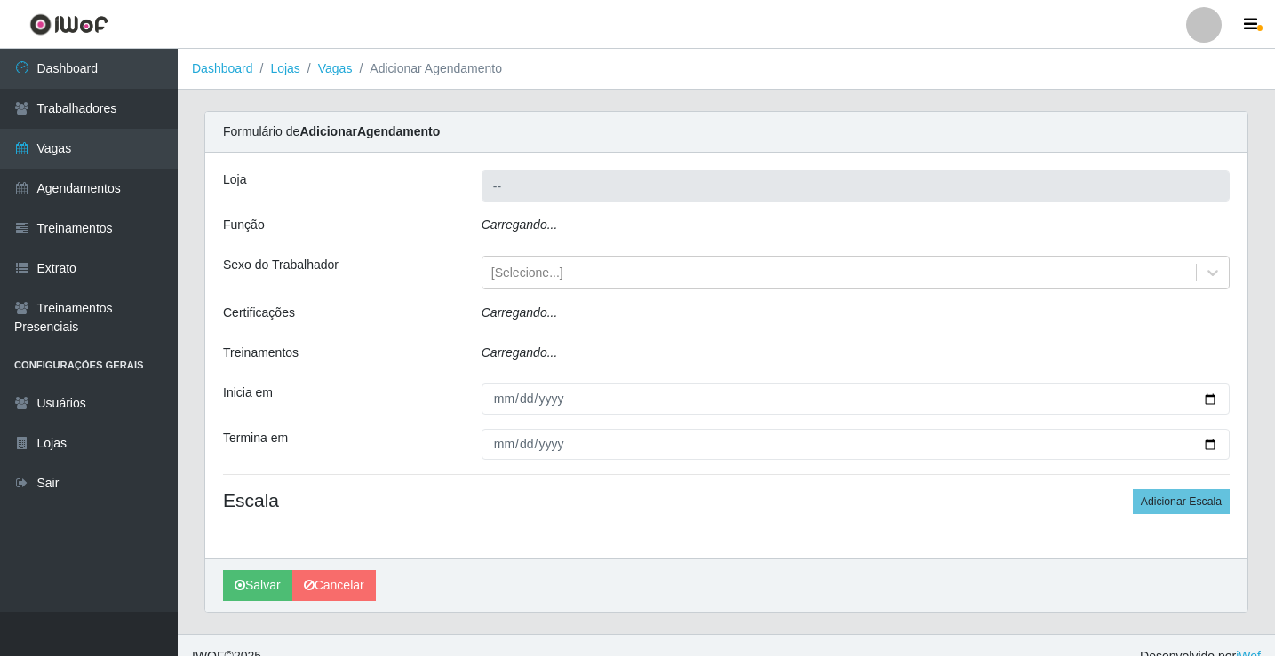
type input "Rede Potiguar 3 - [GEOGRAPHIC_DATA]"
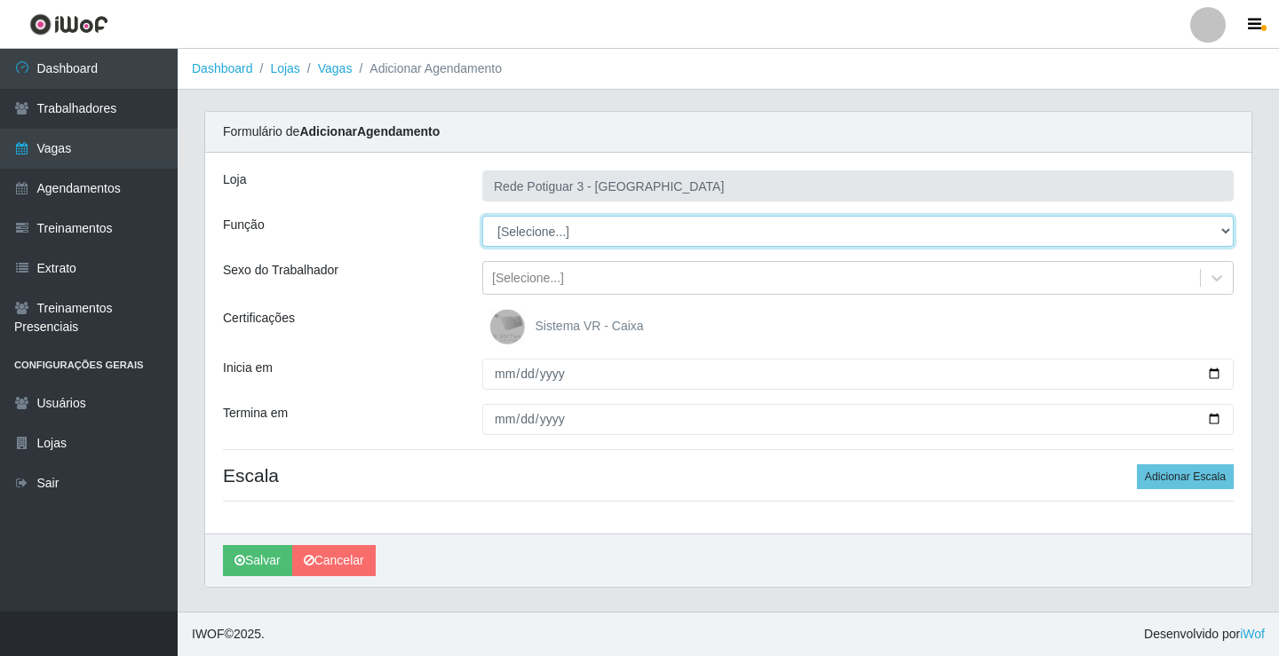
click at [550, 224] on select "[Selecione...] ASG ASG + ASG ++ Balconista Embalador Repositor Repositor + Repo…" at bounding box center [857, 231] width 751 height 31
select select "78"
click at [482, 216] on select "[Selecione...] ASG ASG + ASG ++ Balconista Embalador Repositor Repositor + Repo…" at bounding box center [857, 231] width 751 height 31
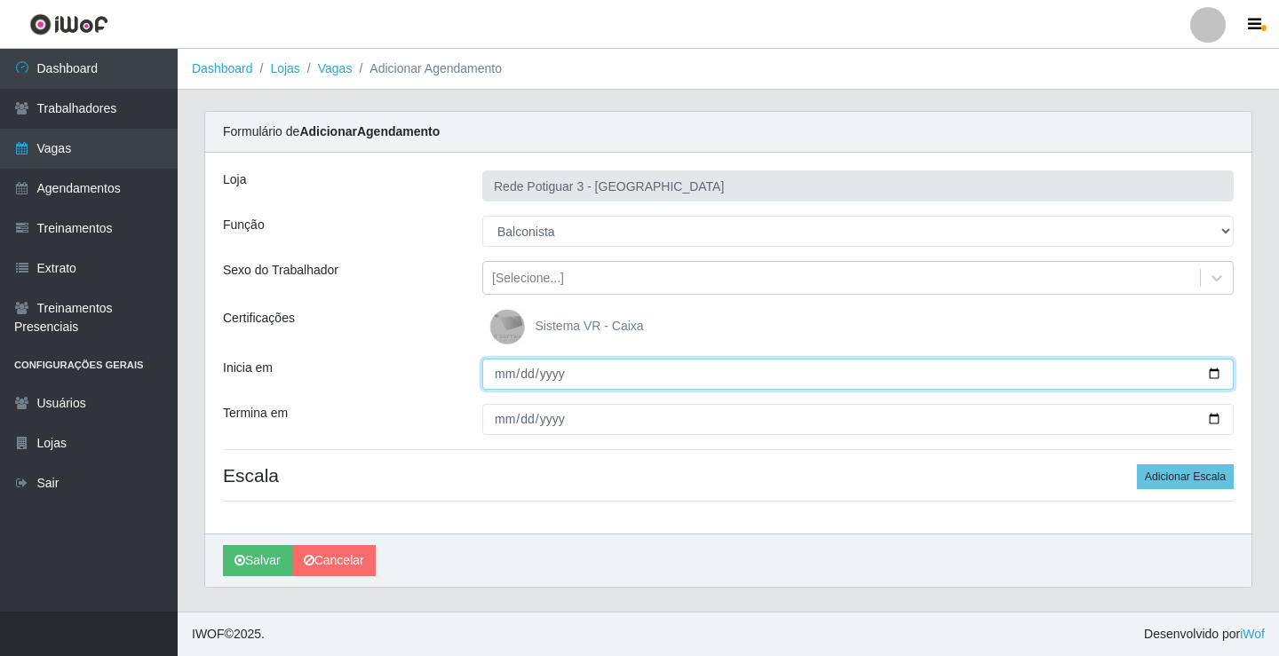
click at [508, 375] on input "Inicia em" at bounding box center [857, 374] width 751 height 31
type input "2025-09-08"
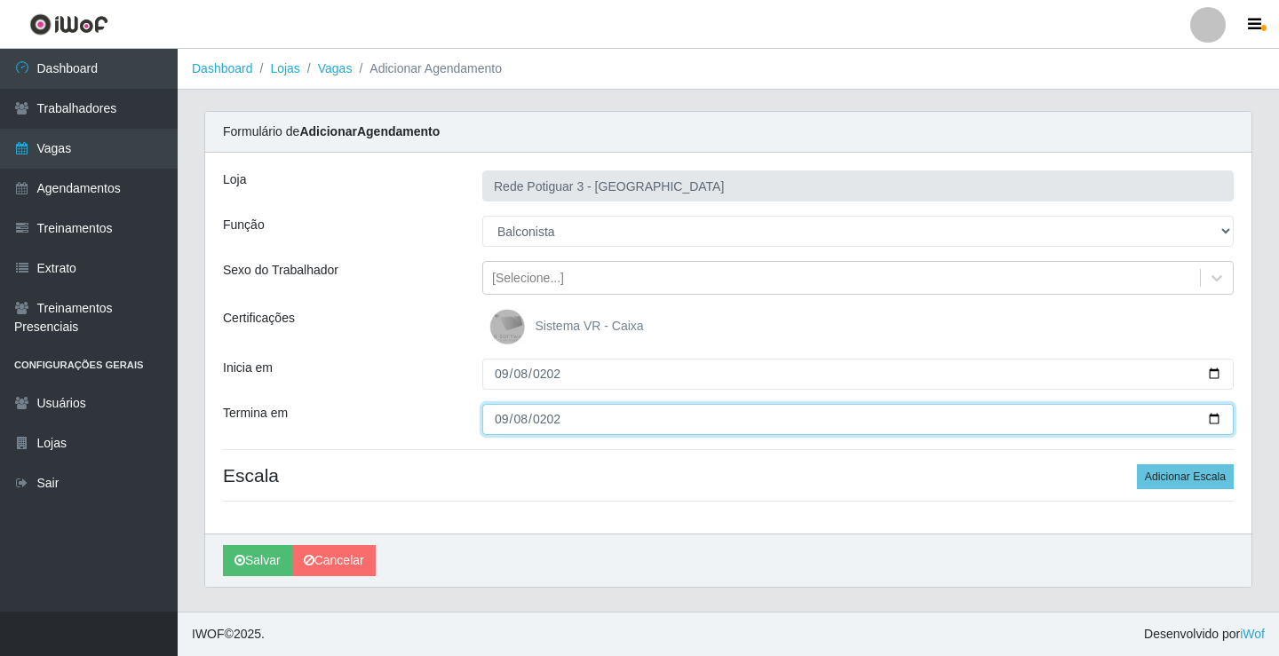
type input "2025-09-08"
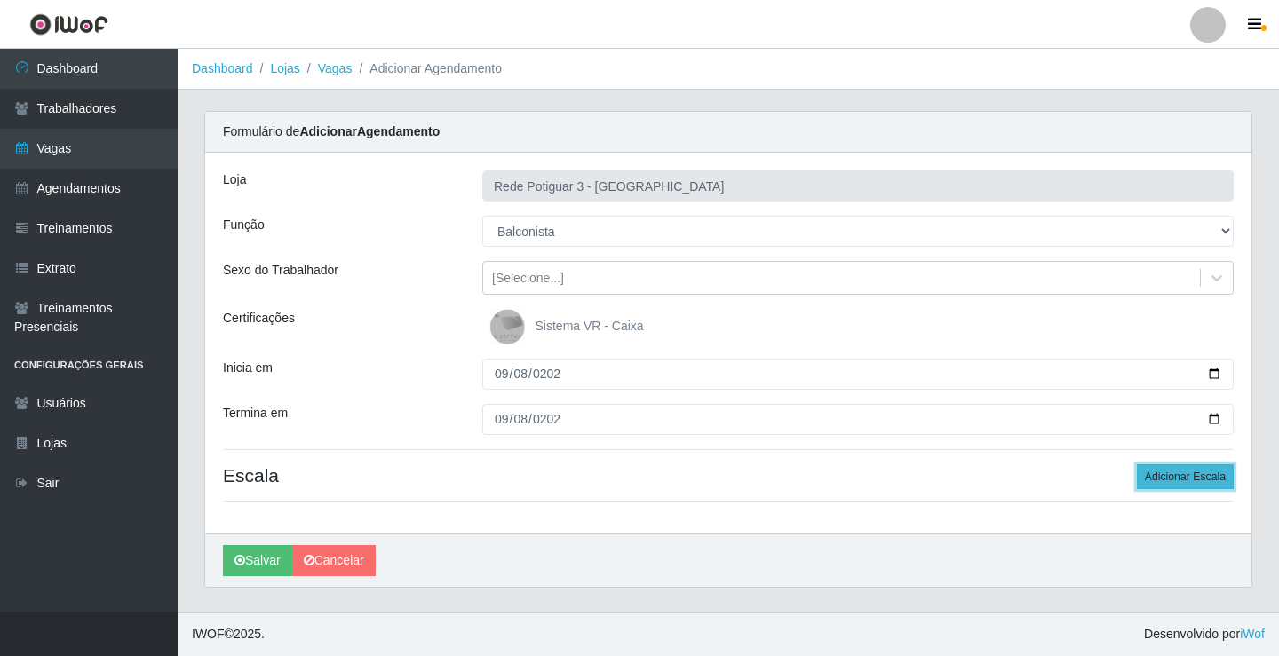
click at [1156, 485] on button "Adicionar Escala" at bounding box center [1185, 477] width 97 height 25
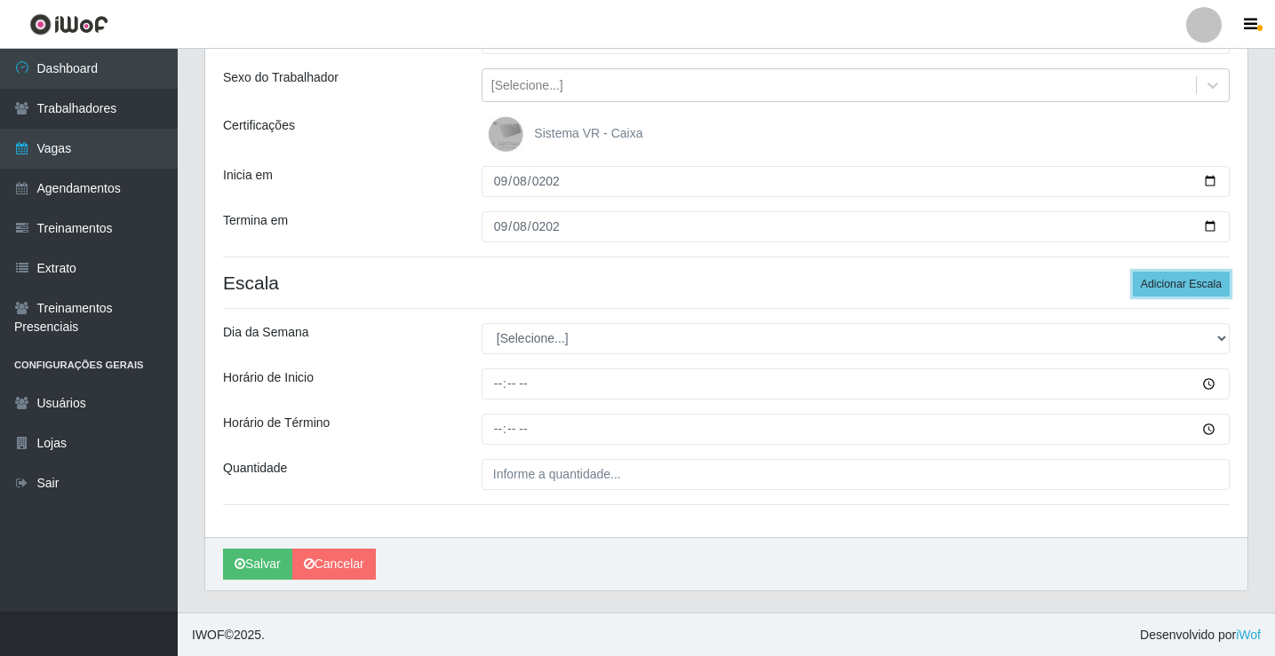
scroll to position [194, 0]
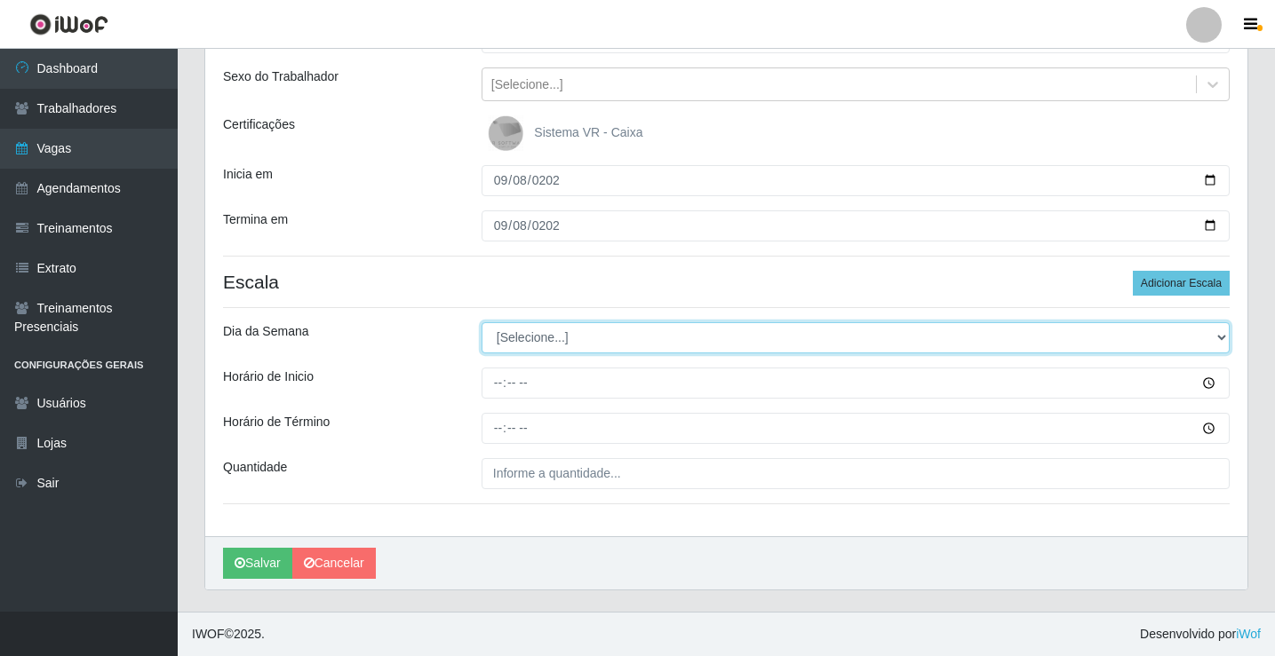
click at [537, 340] on select "[Selecione...] Segunda Terça Quarta Quinta Sexta Sábado Domingo" at bounding box center [855, 337] width 748 height 31
select select "1"
click at [481, 322] on select "[Selecione...] Segunda Terça Quarta Quinta Sexta Sábado Domingo" at bounding box center [855, 337] width 748 height 31
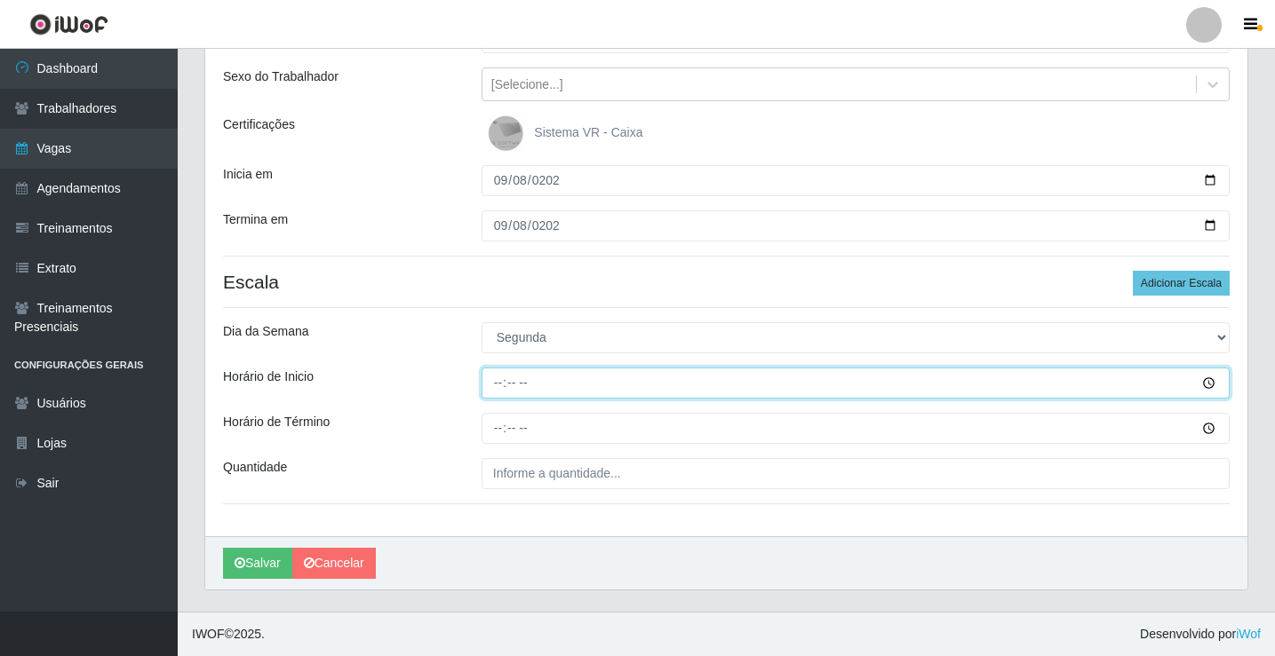
click at [498, 380] on input "Horário de Inicio" at bounding box center [855, 383] width 748 height 31
type input "14:00"
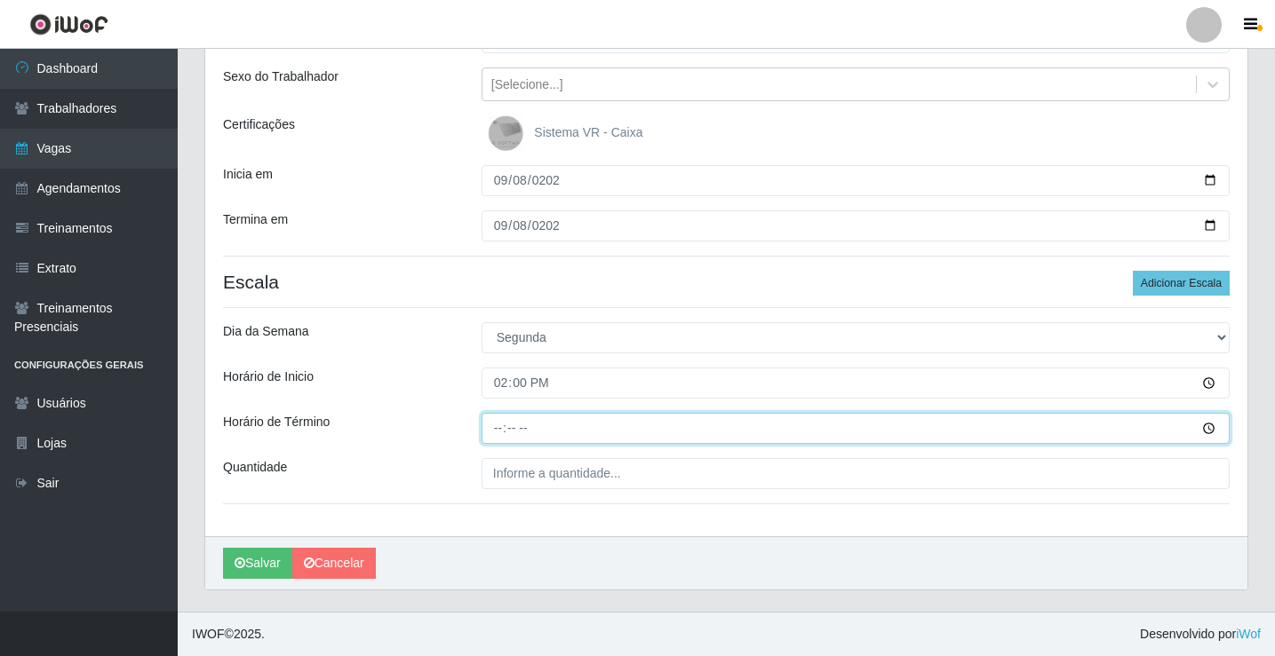
click at [500, 425] on input "Horário de Término" at bounding box center [855, 428] width 748 height 31
type input "20:00"
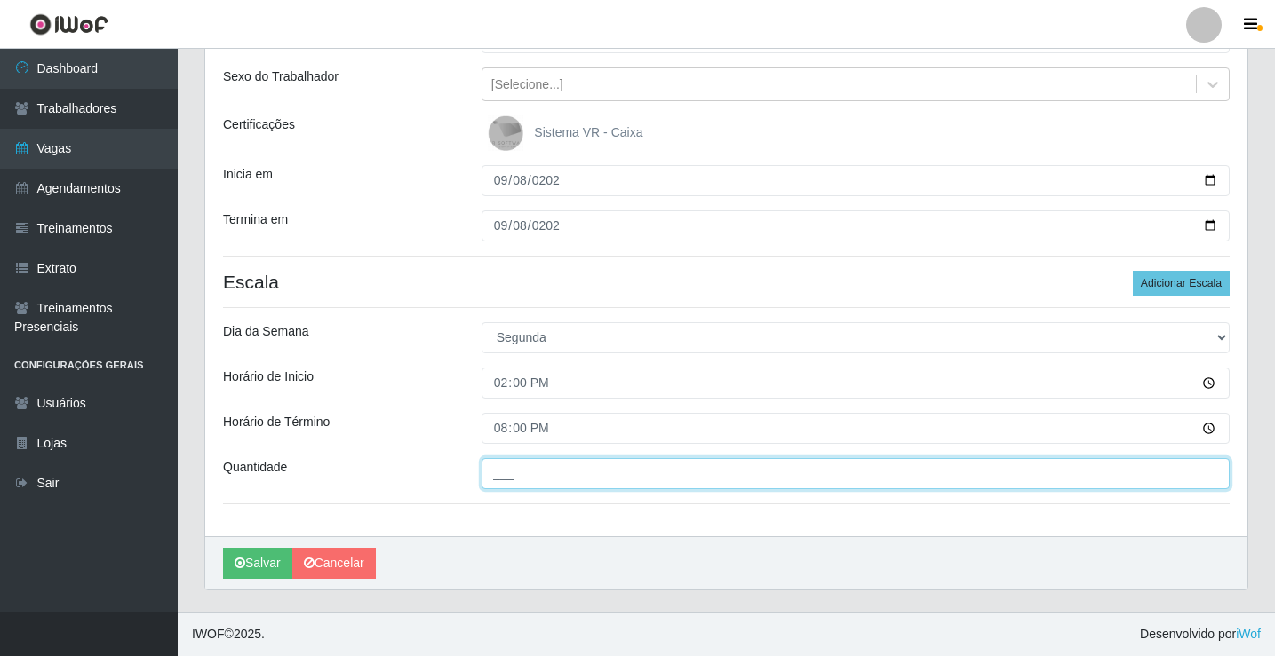
drag, startPoint x: 530, startPoint y: 472, endPoint x: 537, endPoint y: 462, distance: 12.1
click at [530, 472] on input "___" at bounding box center [855, 473] width 748 height 31
type input "01_"
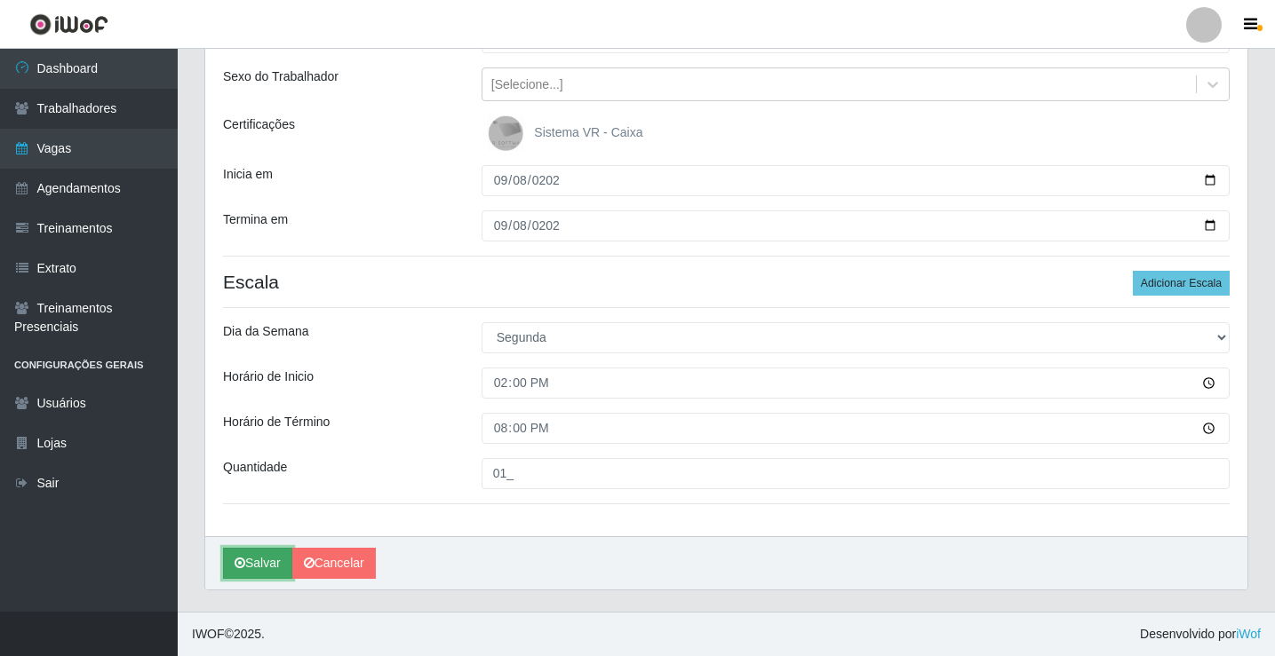
click at [265, 572] on button "Salvar" at bounding box center [257, 563] width 69 height 31
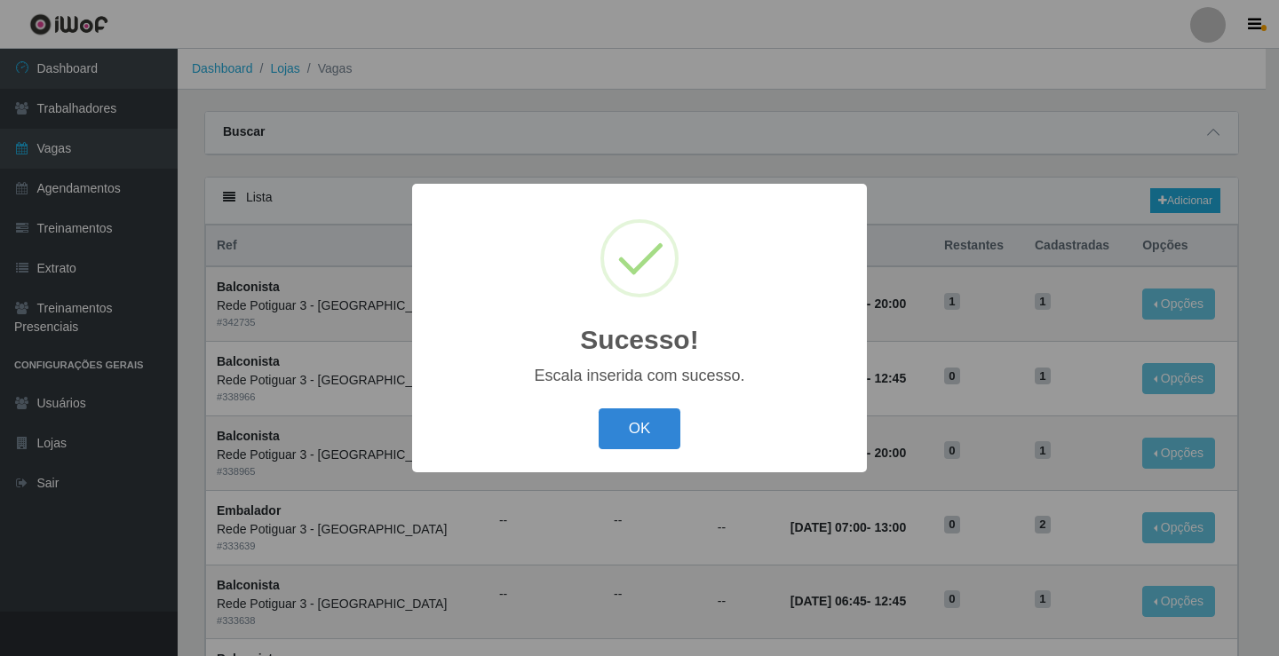
drag, startPoint x: 620, startPoint y: 445, endPoint x: 652, endPoint y: 443, distance: 32.0
click at [619, 444] on button "OK" at bounding box center [640, 430] width 83 height 42
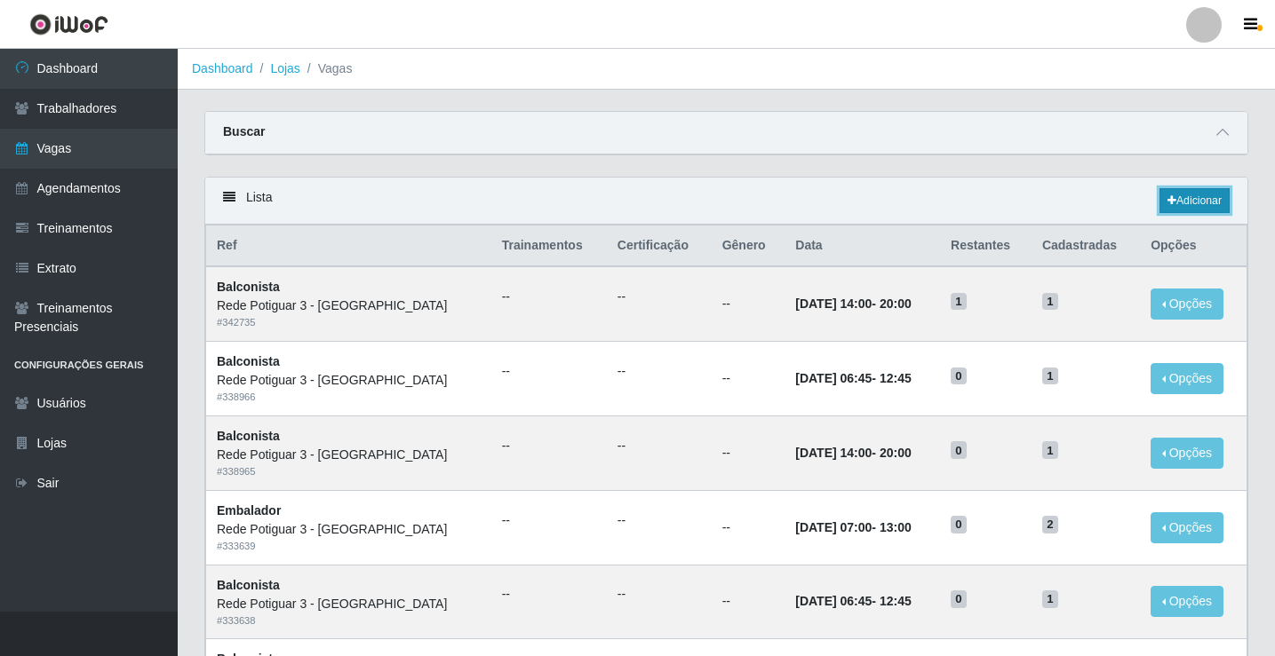
click at [1187, 203] on link "Adicionar" at bounding box center [1194, 200] width 70 height 25
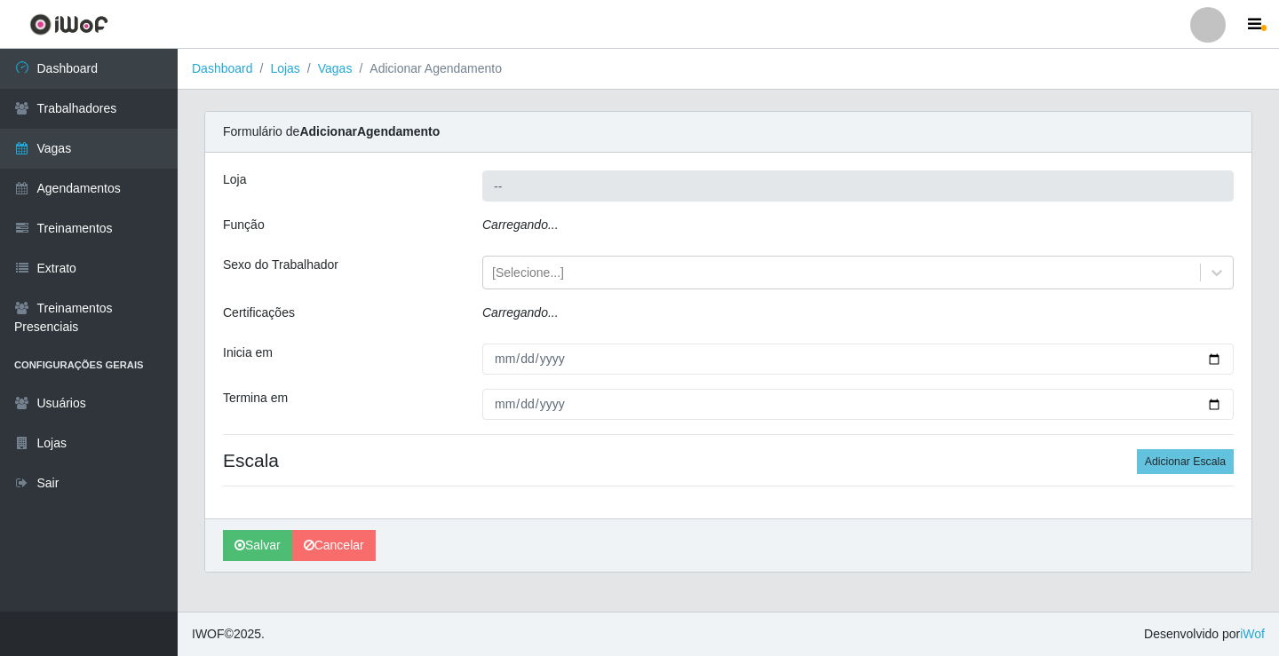
type input "Rede Potiguar 3 - [GEOGRAPHIC_DATA]"
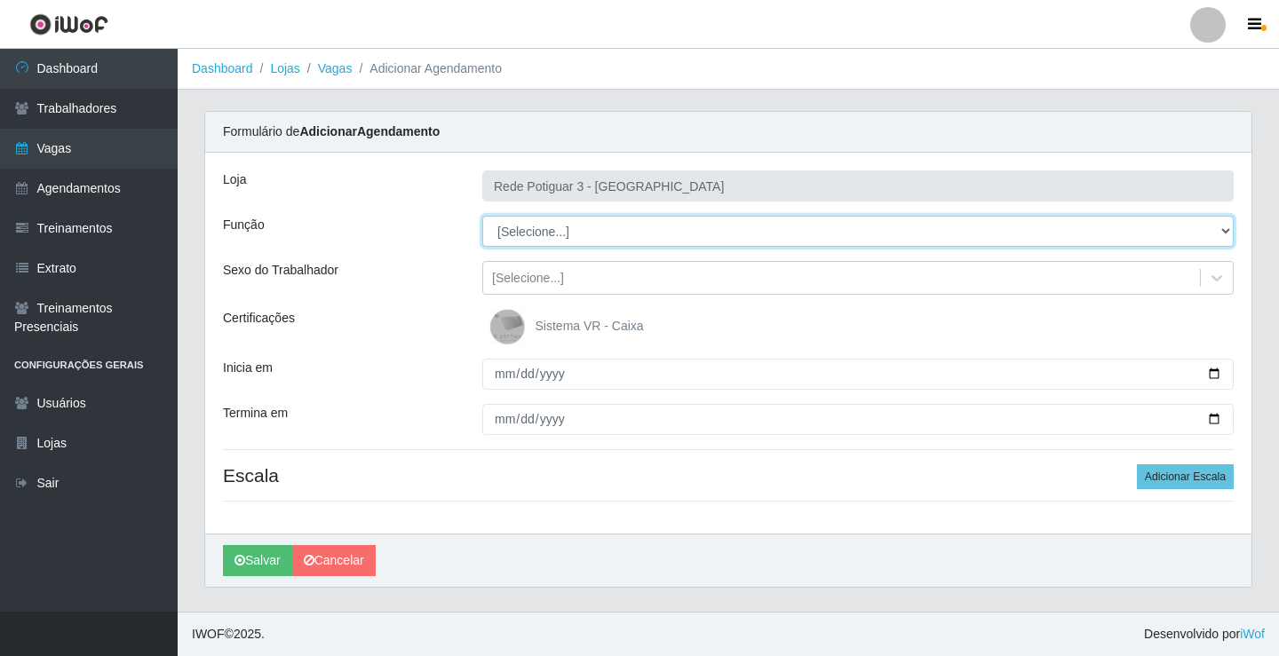
click at [549, 227] on select "[Selecione...] ASG ASG + ASG ++ Balconista Embalador Repositor Repositor + Repo…" at bounding box center [857, 231] width 751 height 31
select select "78"
click at [482, 216] on select "[Selecione...] ASG ASG + ASG ++ Balconista Embalador Repositor Repositor + Repo…" at bounding box center [857, 231] width 751 height 31
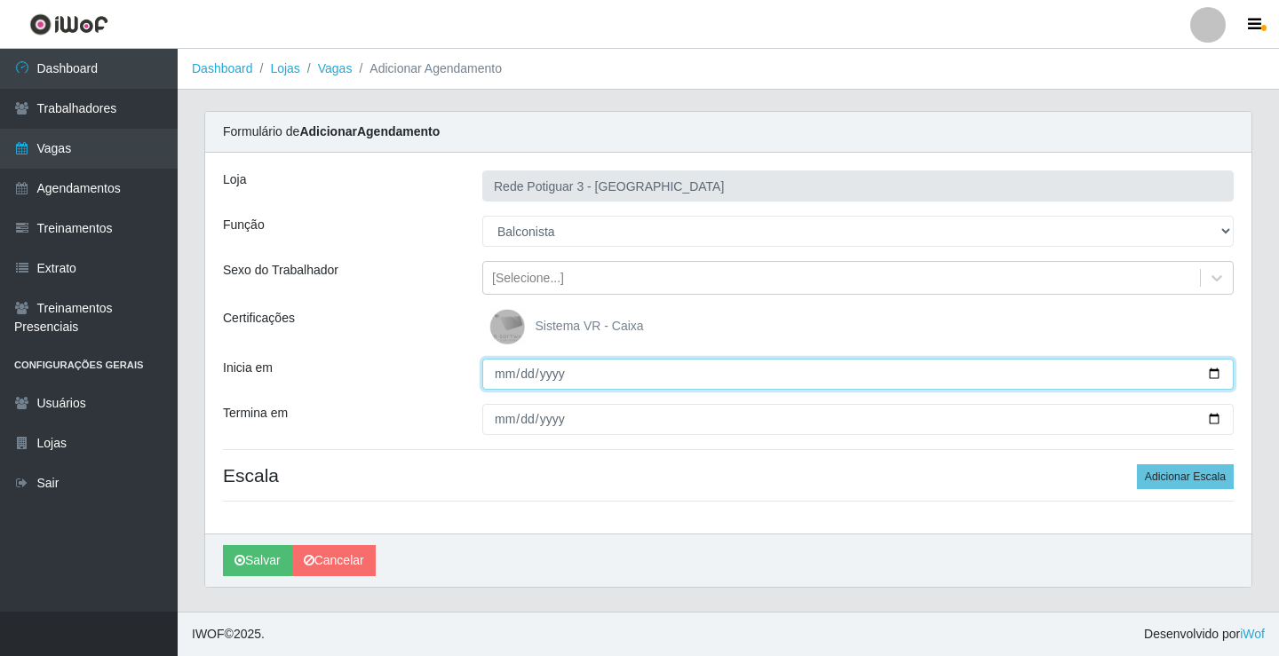
click at [503, 376] on input "Inicia em" at bounding box center [857, 374] width 751 height 31
type input "2025-09-09"
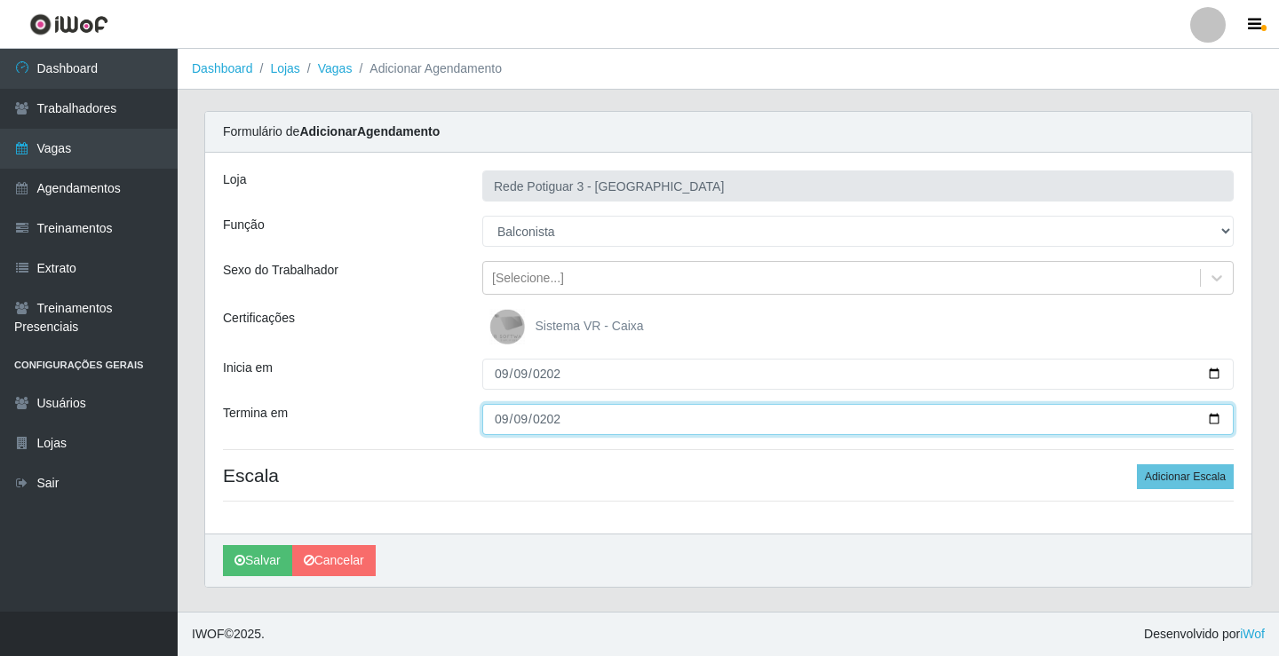
type input "2025-09-09"
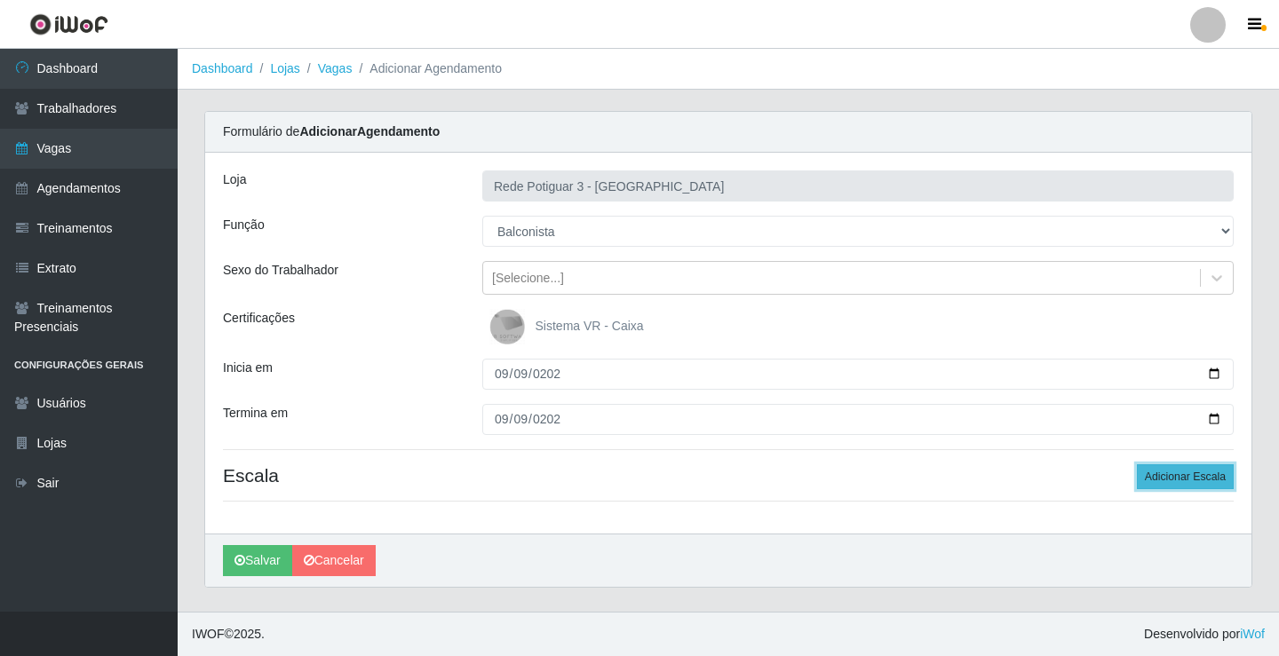
click at [1154, 481] on button "Adicionar Escala" at bounding box center [1185, 477] width 97 height 25
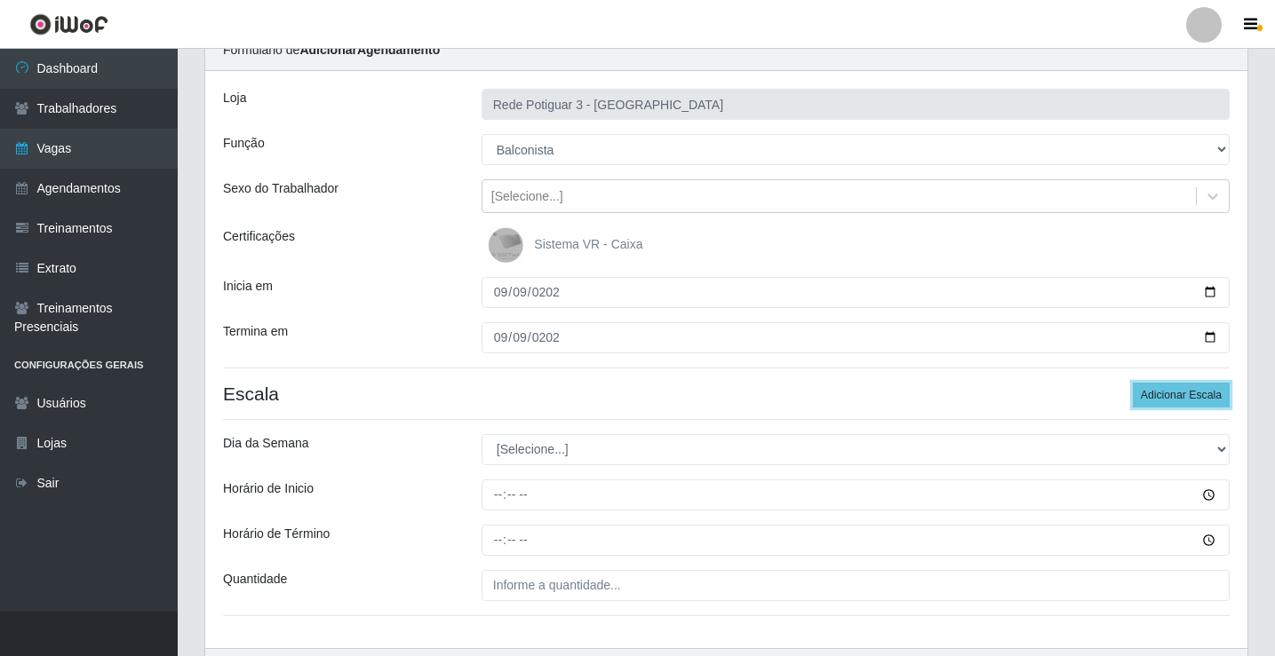
scroll to position [194, 0]
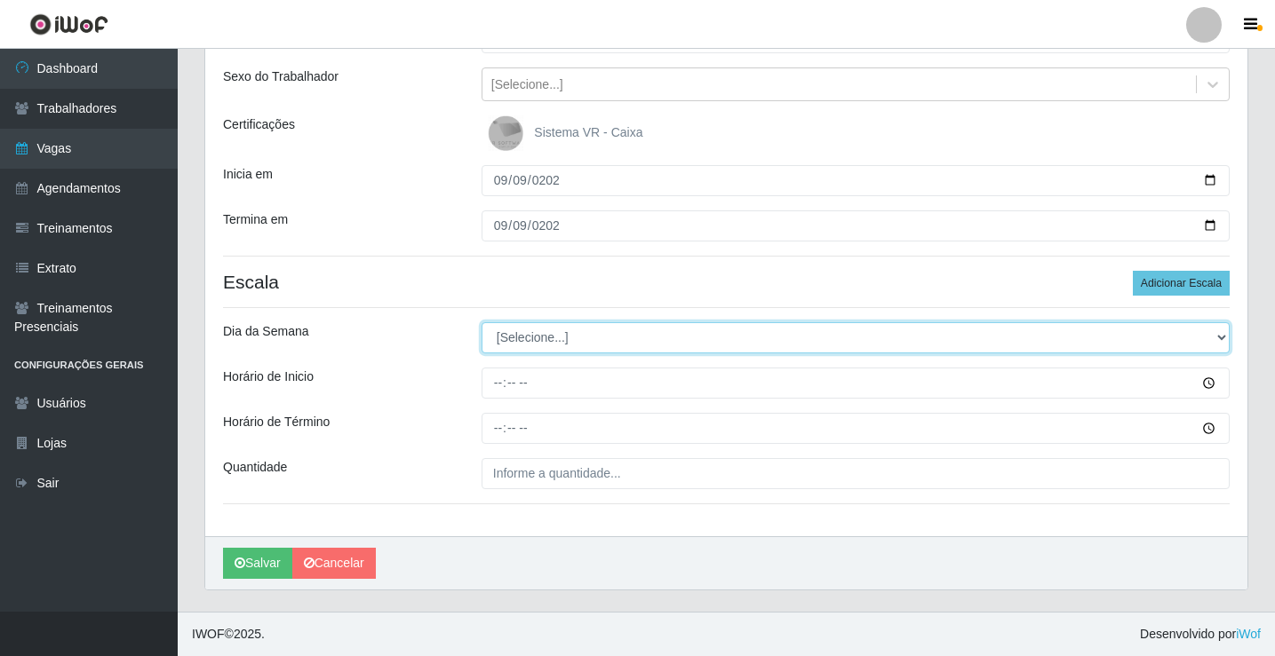
click at [549, 350] on select "[Selecione...] Segunda Terça Quarta Quinta Sexta Sábado Domingo" at bounding box center [855, 337] width 748 height 31
select select "2"
click at [481, 322] on select "[Selecione...] Segunda Terça Quarta Quinta Sexta Sábado Domingo" at bounding box center [855, 337] width 748 height 31
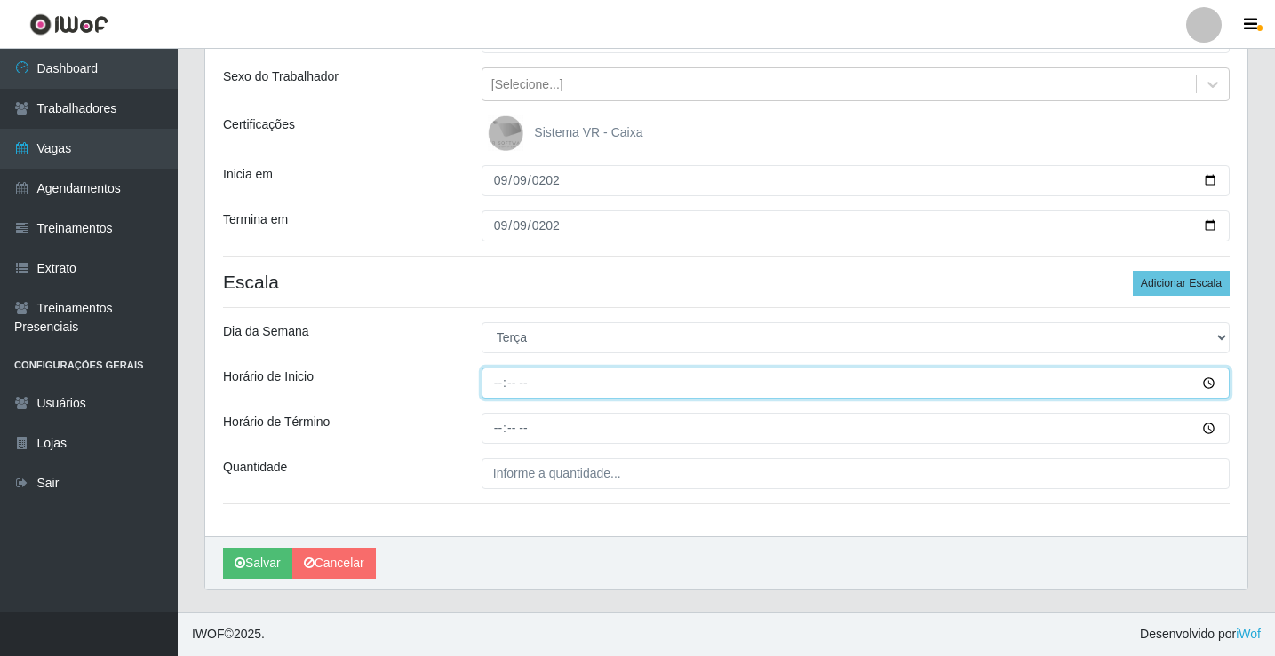
click at [484, 395] on input "Horário de Inicio" at bounding box center [855, 383] width 748 height 31
type input "06:45"
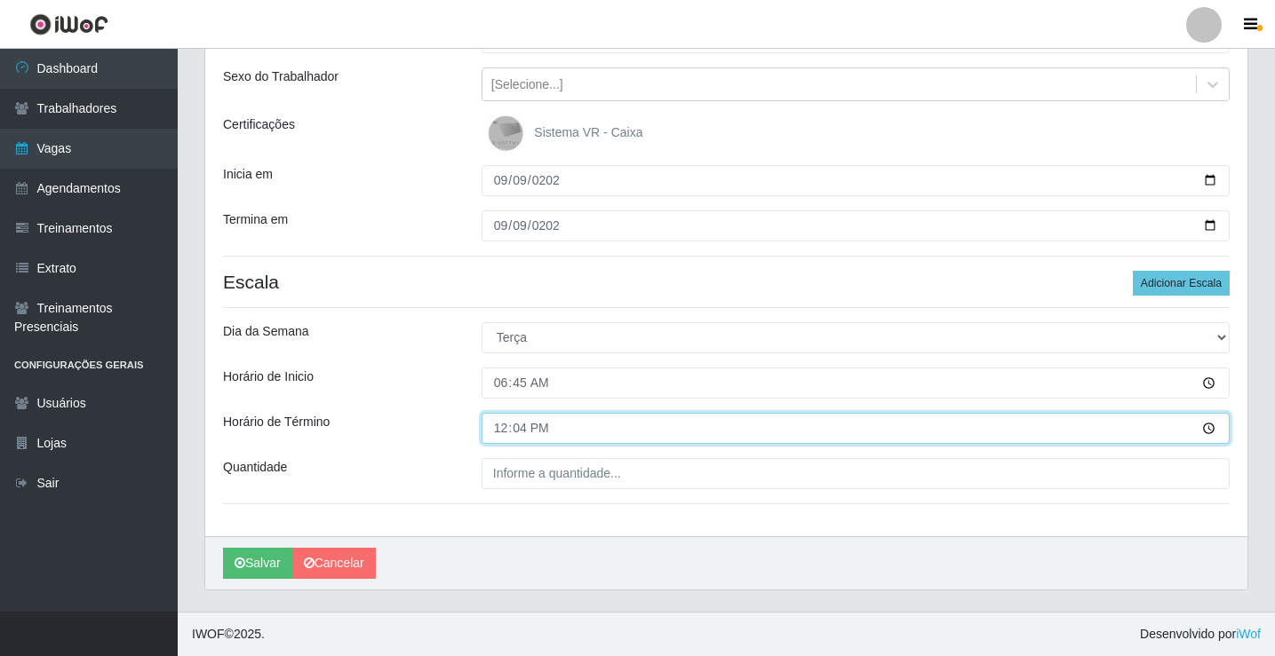
type input "12:45"
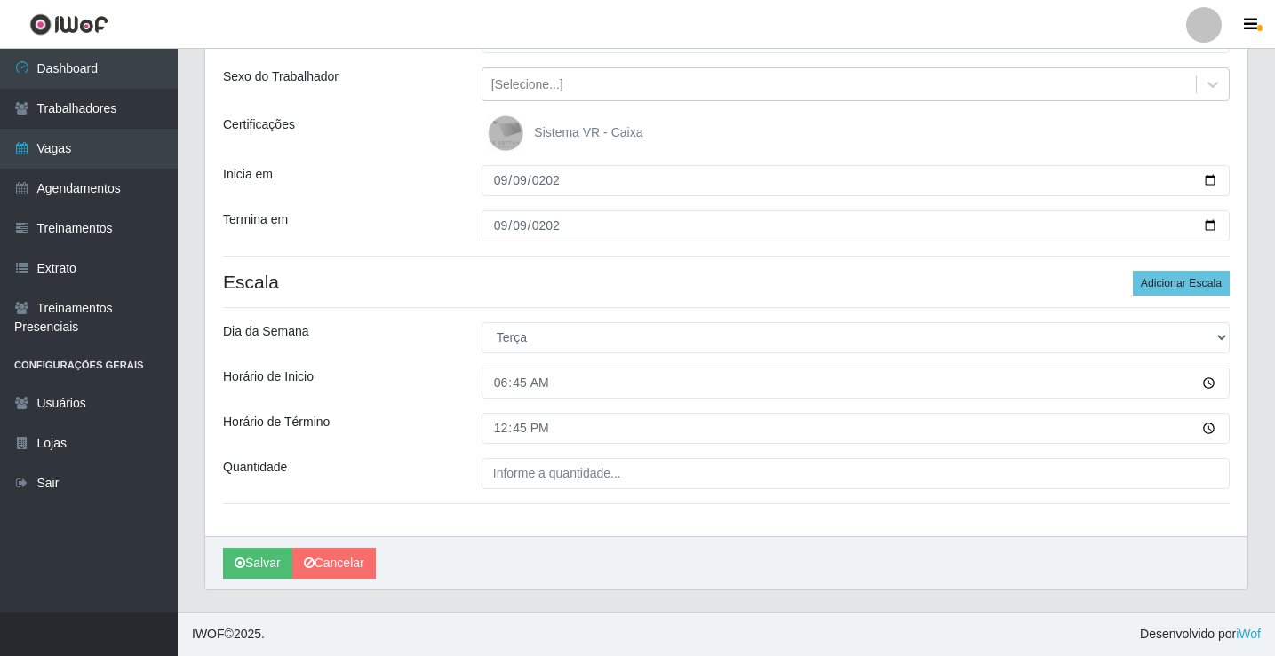
click at [515, 456] on div "Loja Rede Potiguar 3 - Monte Castelo Função [Selecione...] ASG ASG + ASG ++ Bal…" at bounding box center [726, 247] width 1042 height 577
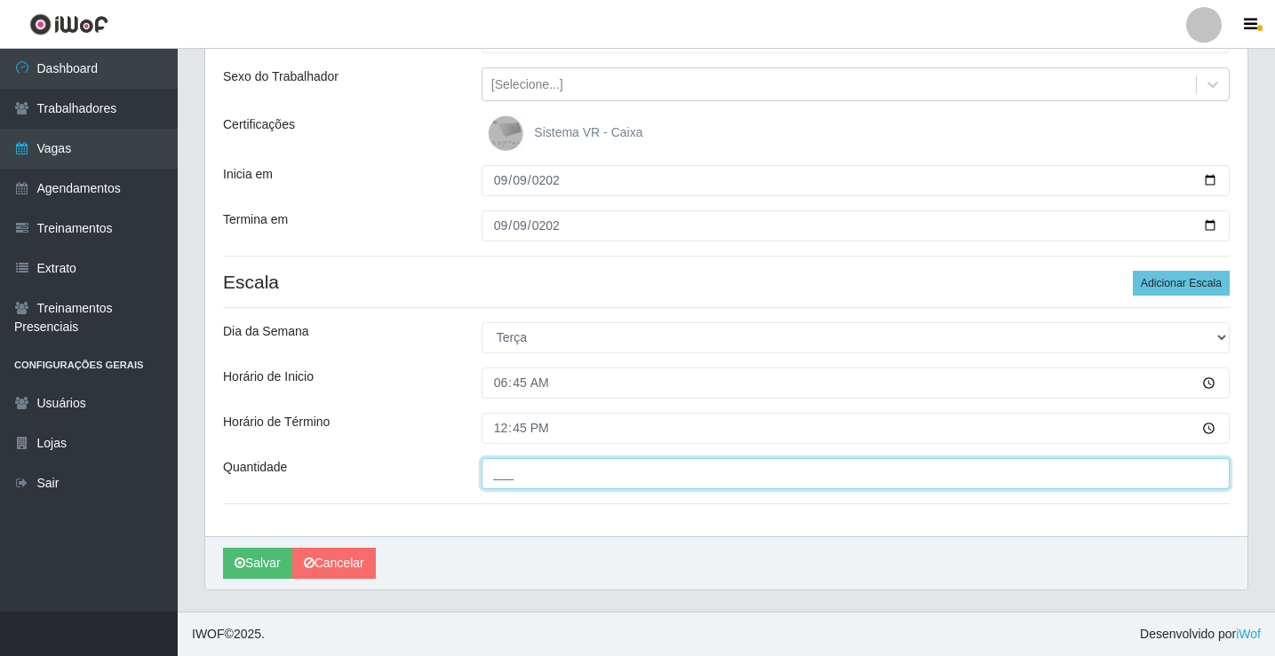
click at [515, 472] on input "___" at bounding box center [855, 473] width 748 height 31
type input "01_"
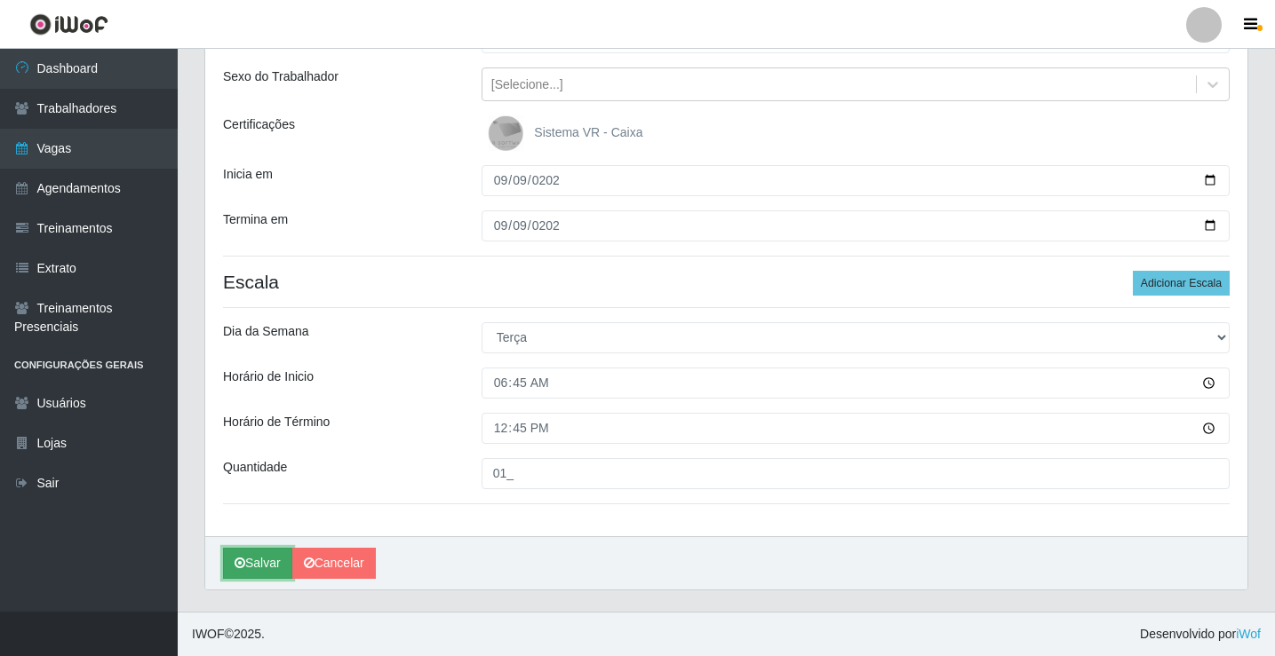
click at [264, 568] on button "Salvar" at bounding box center [257, 563] width 69 height 31
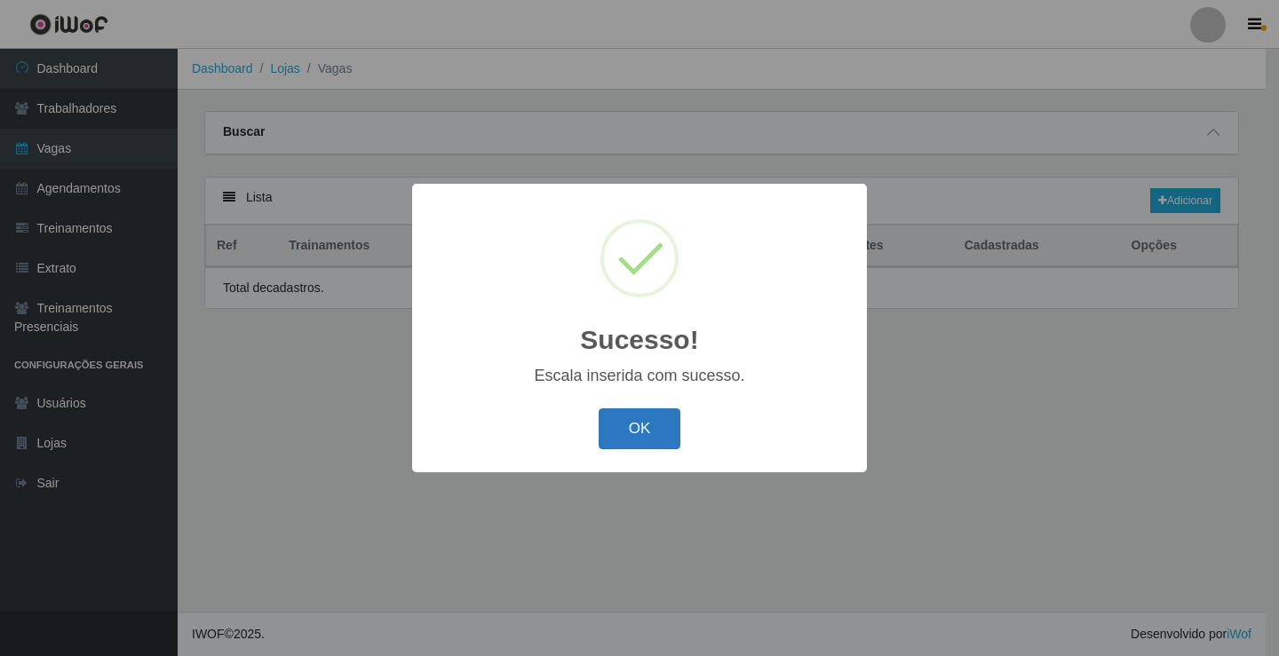
click at [656, 420] on button "OK" at bounding box center [640, 430] width 83 height 42
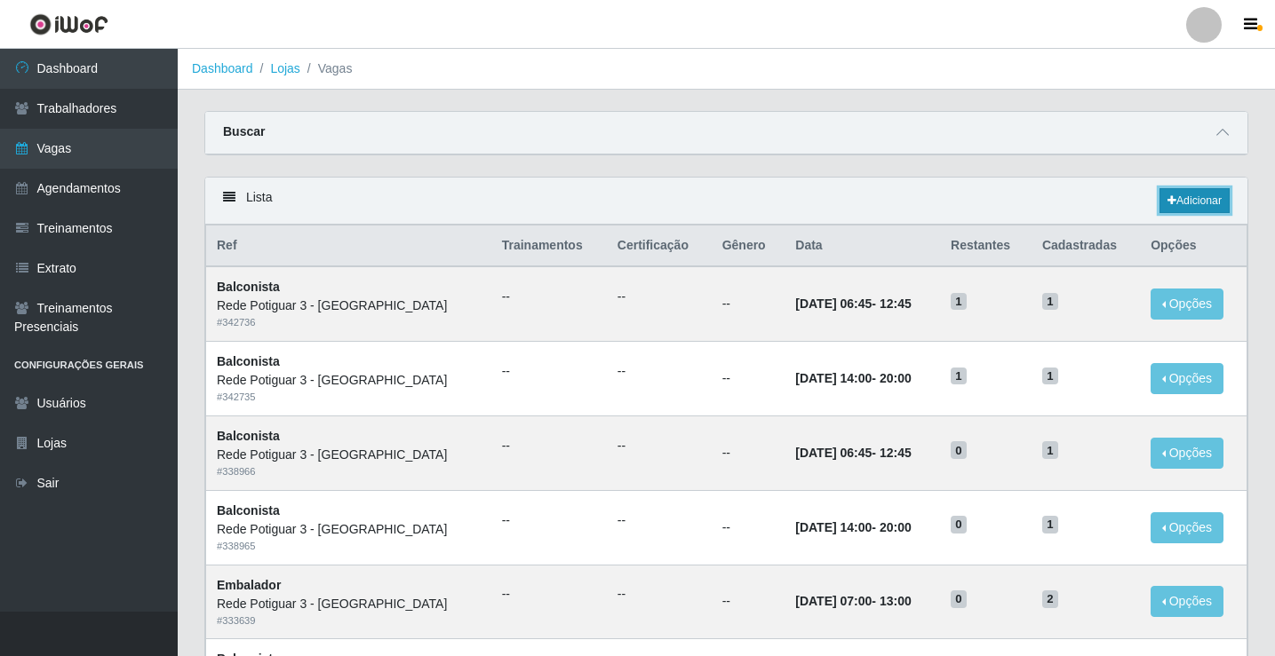
click at [1204, 208] on link "Adicionar" at bounding box center [1194, 200] width 70 height 25
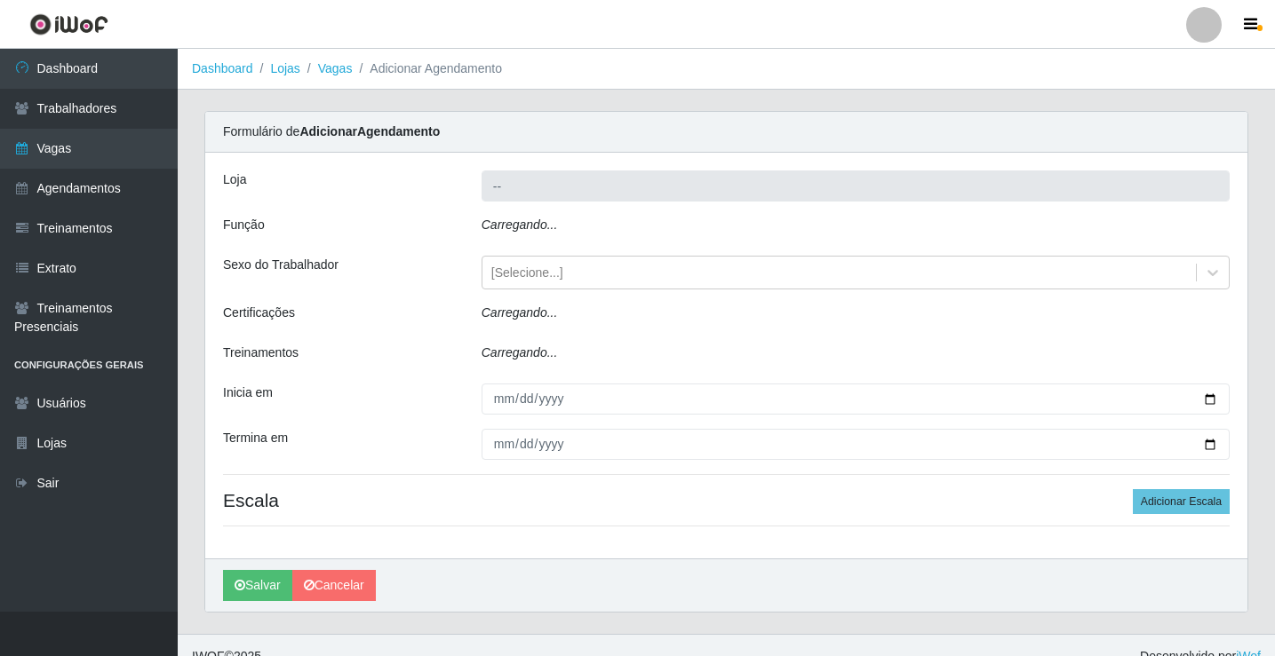
type input "Rede Potiguar 3 - [GEOGRAPHIC_DATA]"
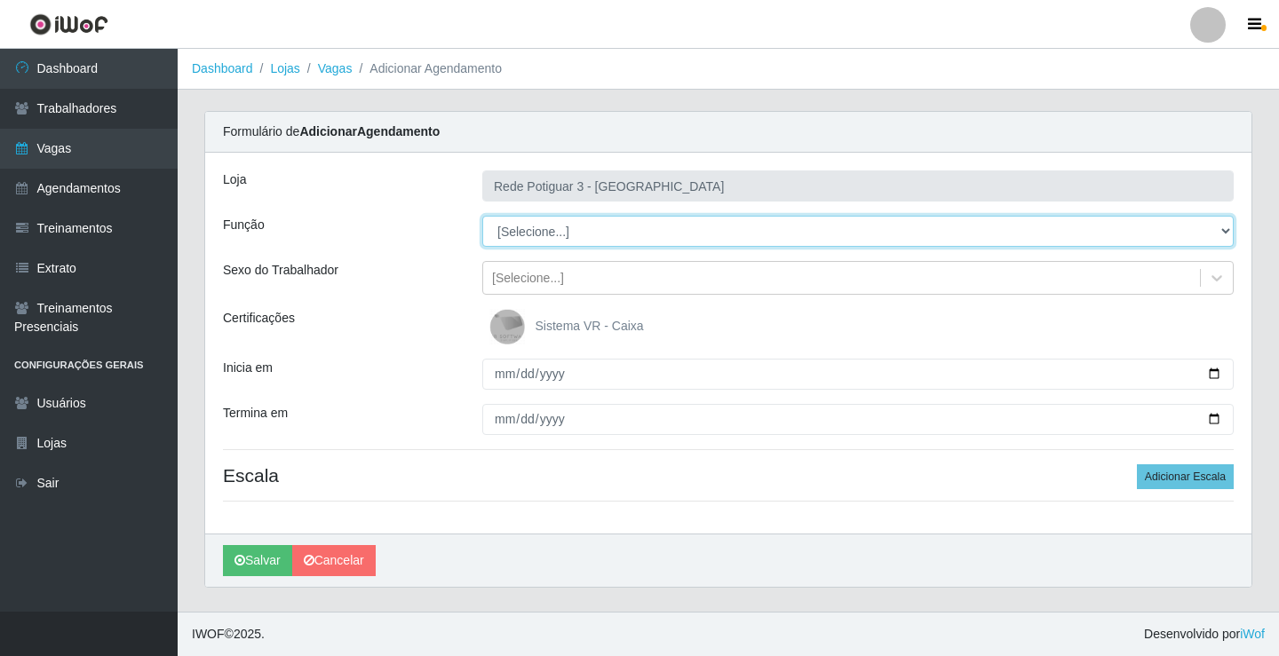
click at [554, 228] on select "[Selecione...] ASG ASG + ASG ++ Balconista Embalador Repositor Repositor + Repo…" at bounding box center [857, 231] width 751 height 31
select select "1"
click at [482, 216] on select "[Selecione...] ASG ASG + ASG ++ Balconista Embalador Repositor Repositor + Repo…" at bounding box center [857, 231] width 751 height 31
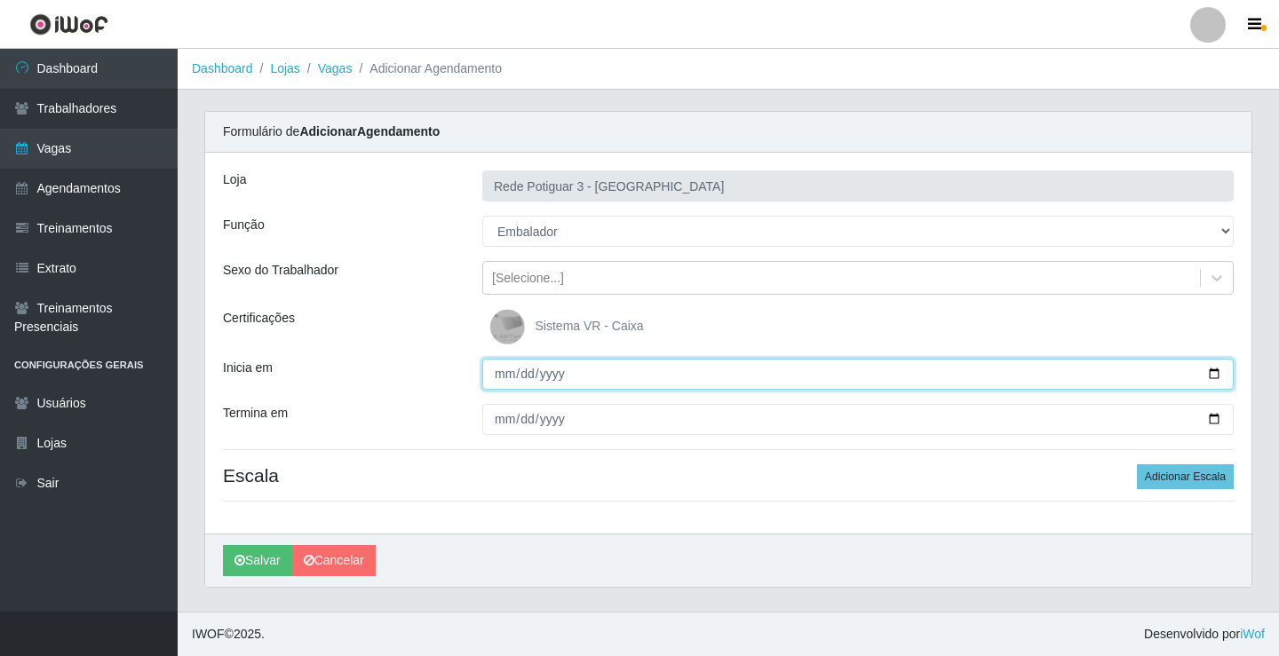
click at [499, 376] on input "Inicia em" at bounding box center [857, 374] width 751 height 31
click at [495, 371] on input "Inicia em" at bounding box center [857, 374] width 751 height 31
type input "2025-09-14"
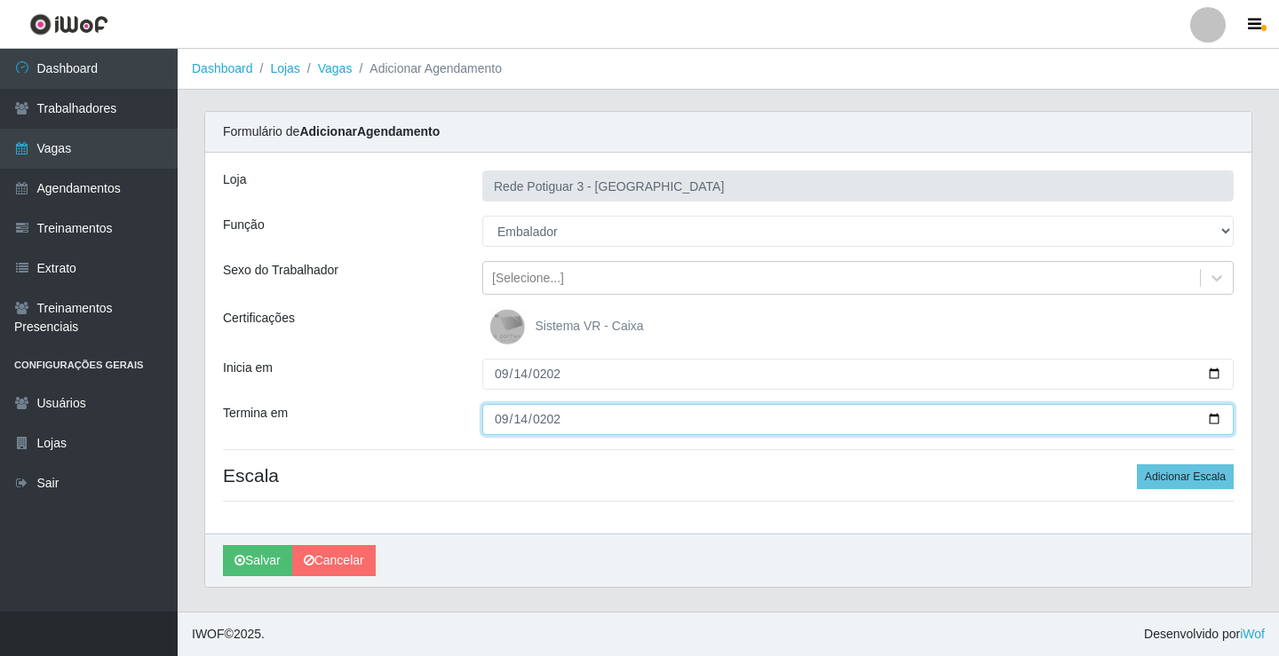
type input "2025-09-14"
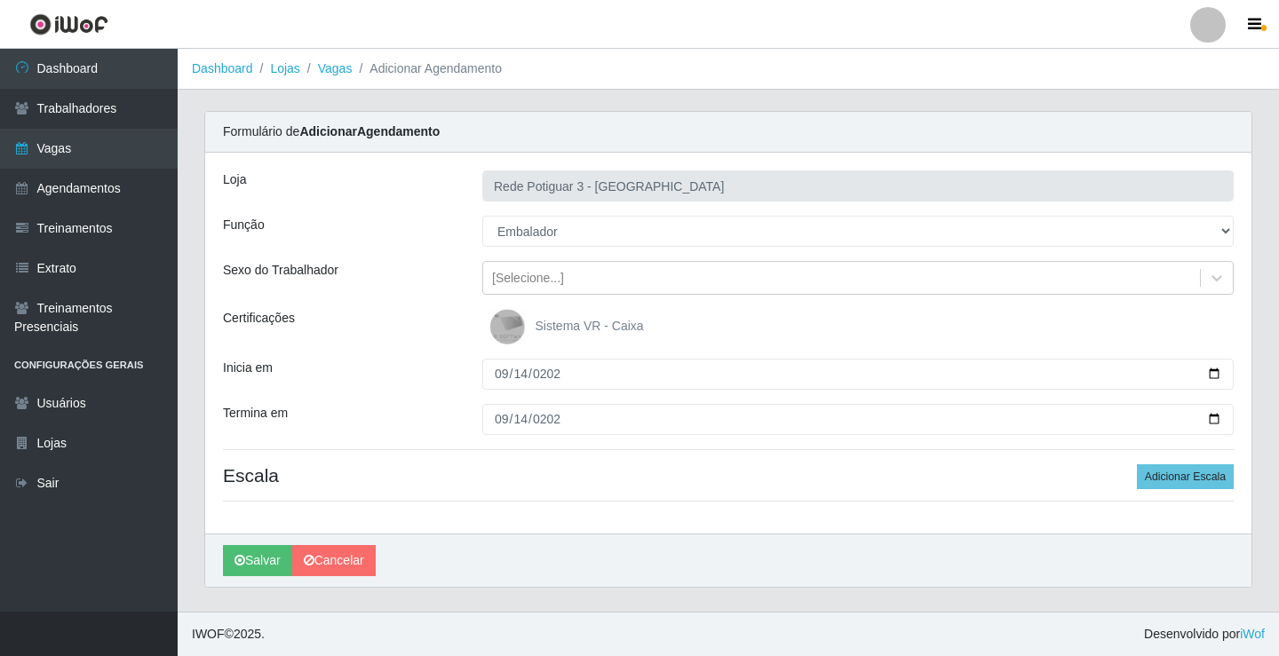
click at [1172, 459] on div "Loja Rede Potiguar 3 - Monte Castelo Função [Selecione...] ASG ASG + ASG ++ Bal…" at bounding box center [728, 343] width 1046 height 381
click at [1181, 468] on button "Adicionar Escala" at bounding box center [1185, 477] width 97 height 25
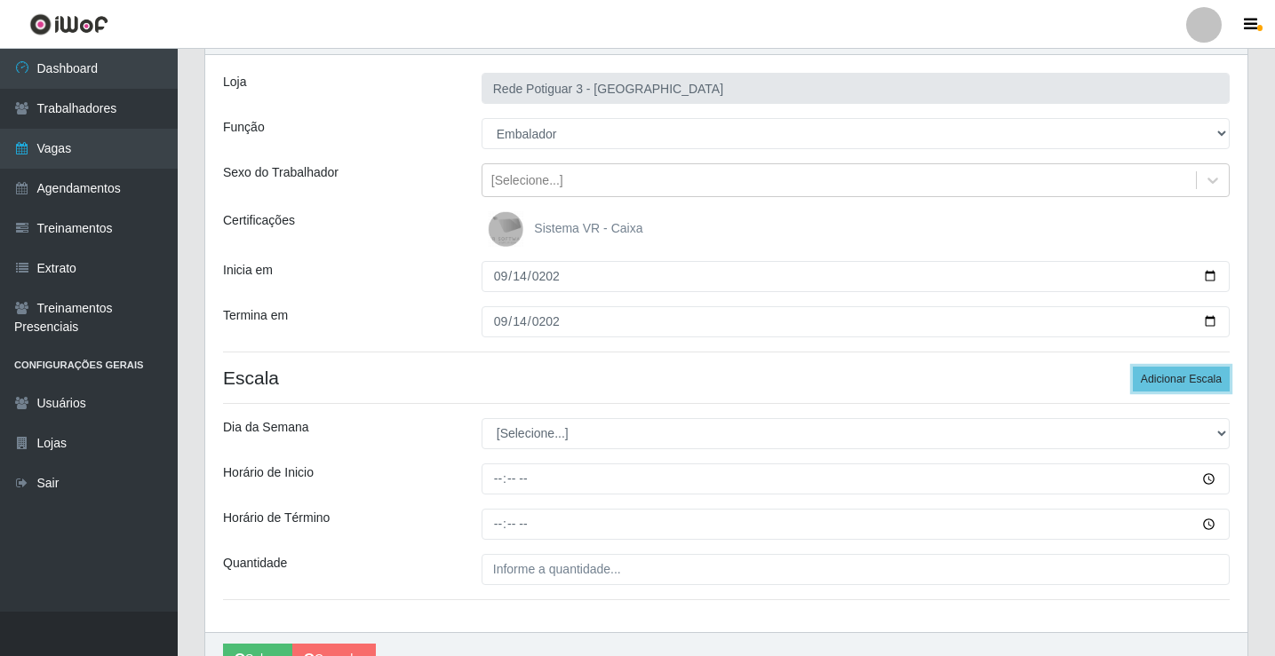
scroll to position [194, 0]
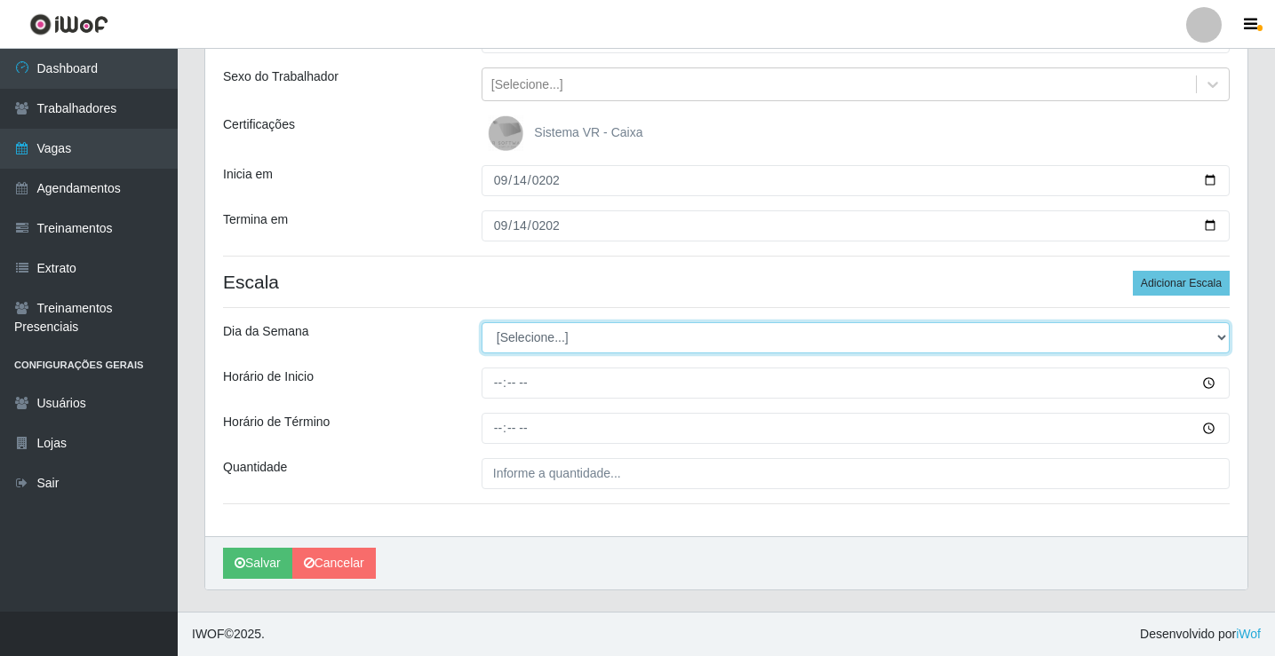
click at [618, 330] on select "[Selecione...] Segunda Terça Quarta Quinta Sexta Sábado Domingo" at bounding box center [855, 337] width 748 height 31
select select "0"
click at [481, 322] on select "[Selecione...] Segunda Terça Quarta Quinta Sexta Sábado Domingo" at bounding box center [855, 337] width 748 height 31
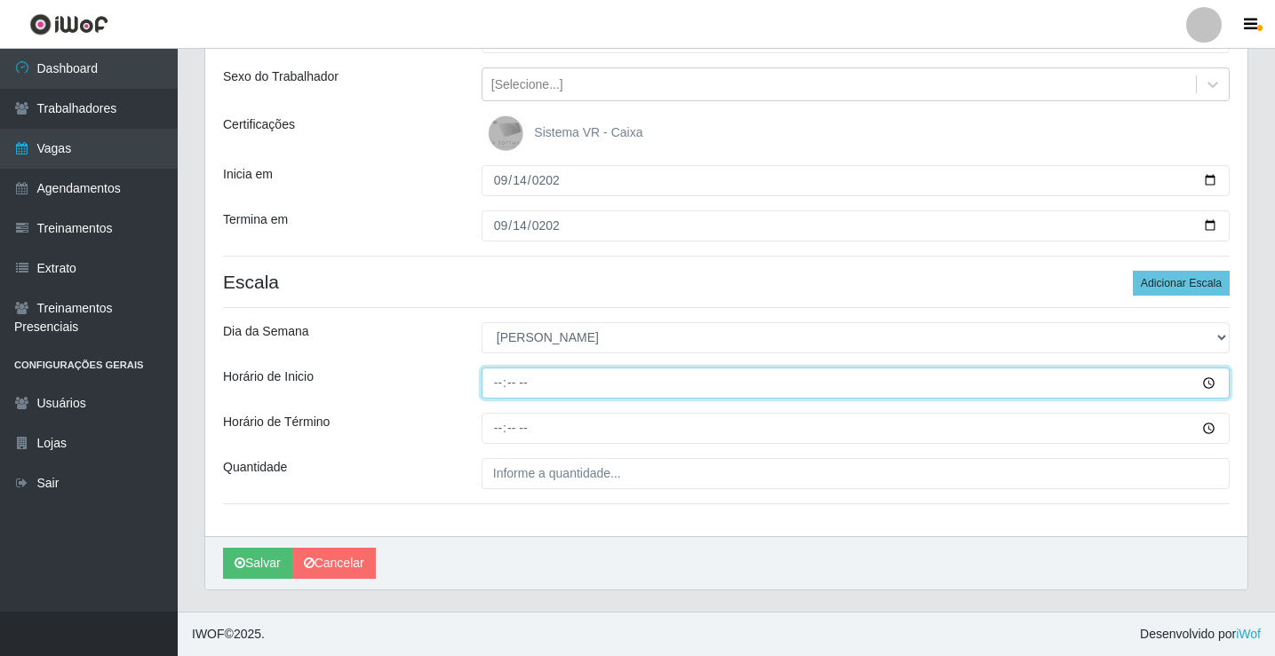
click at [493, 385] on input "Horário de Inicio" at bounding box center [855, 383] width 748 height 31
type input "07:00"
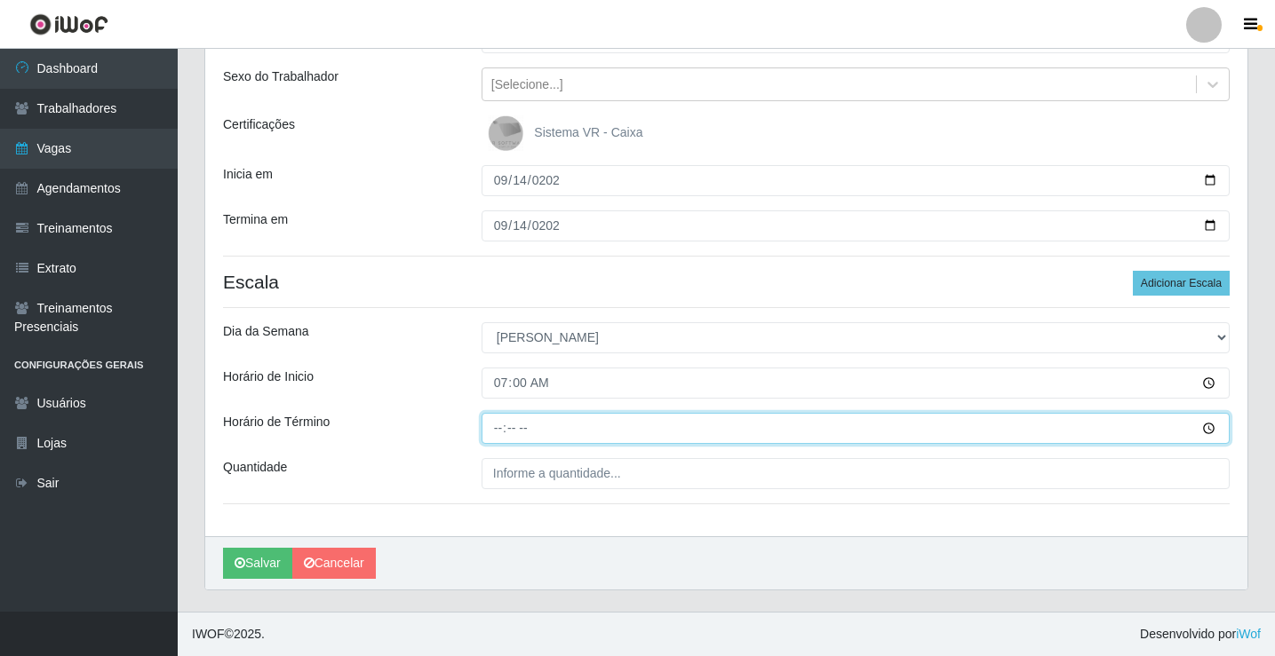
type input "13:00"
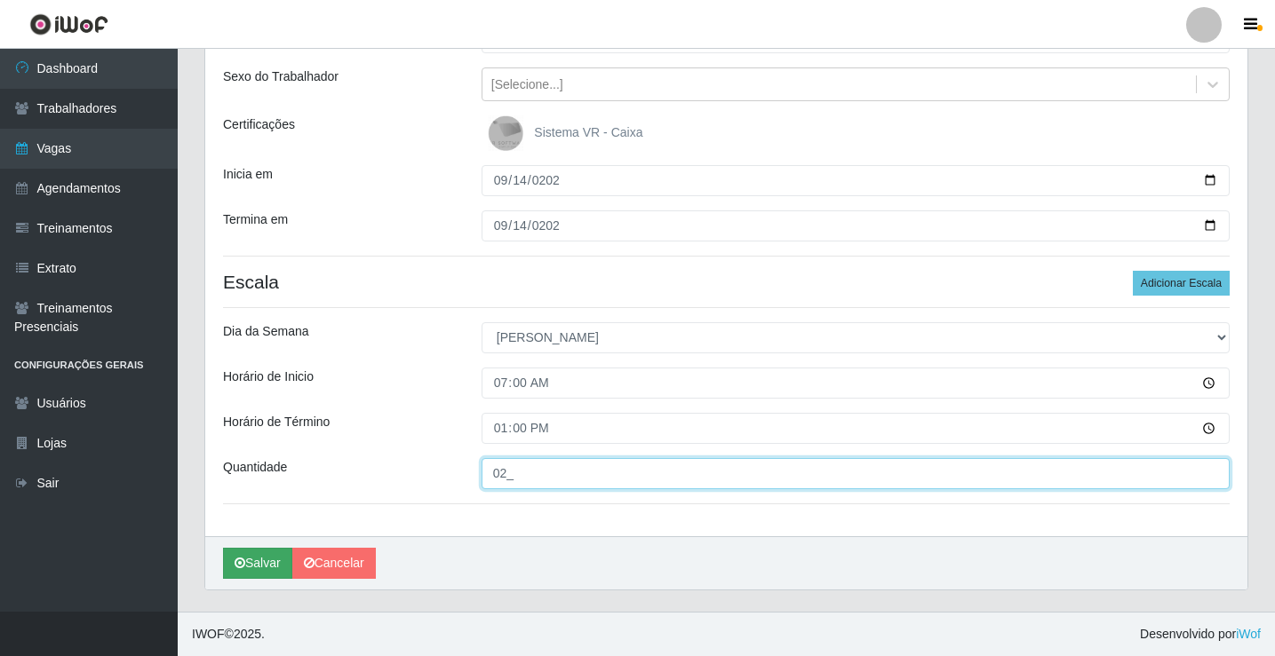
type input "02_"
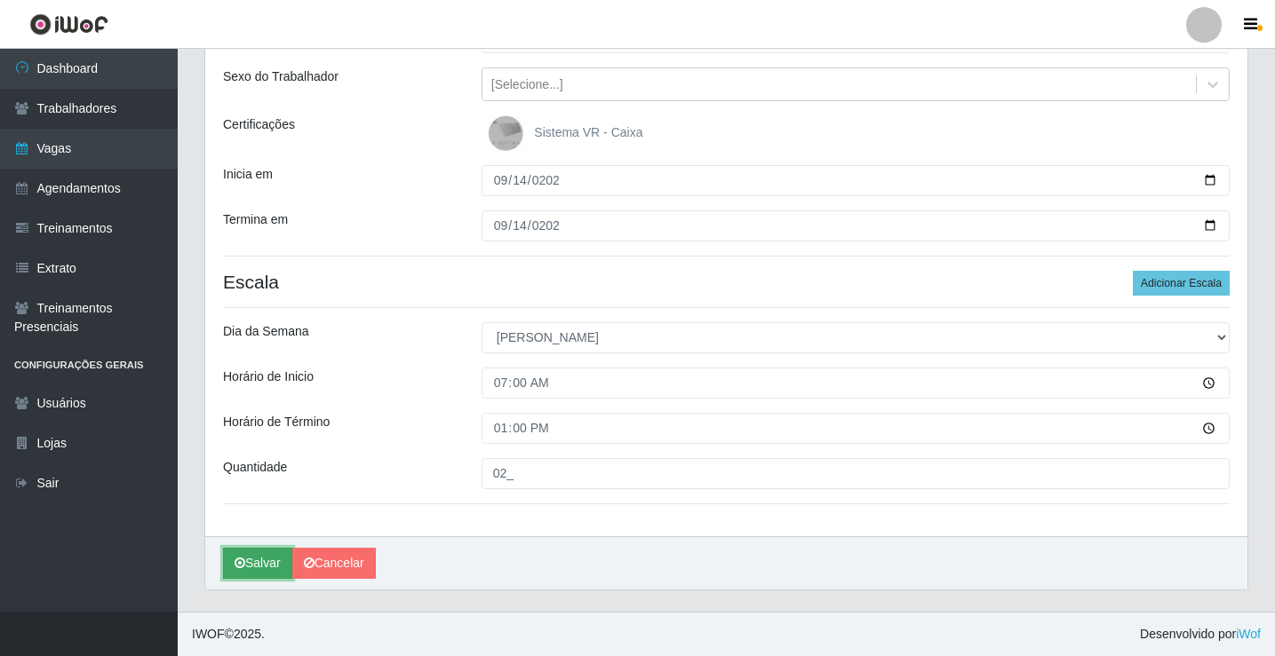
click at [247, 553] on button "Salvar" at bounding box center [257, 563] width 69 height 31
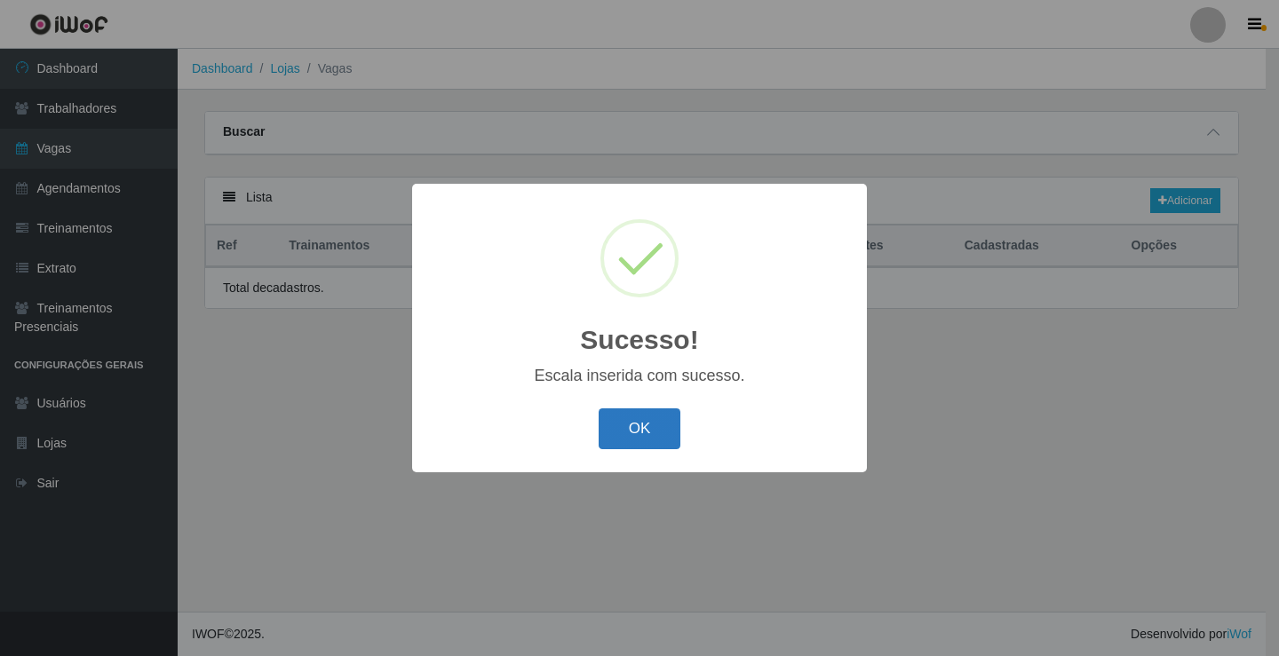
click at [637, 432] on button "OK" at bounding box center [640, 430] width 83 height 42
